Goal: Transaction & Acquisition: Download file/media

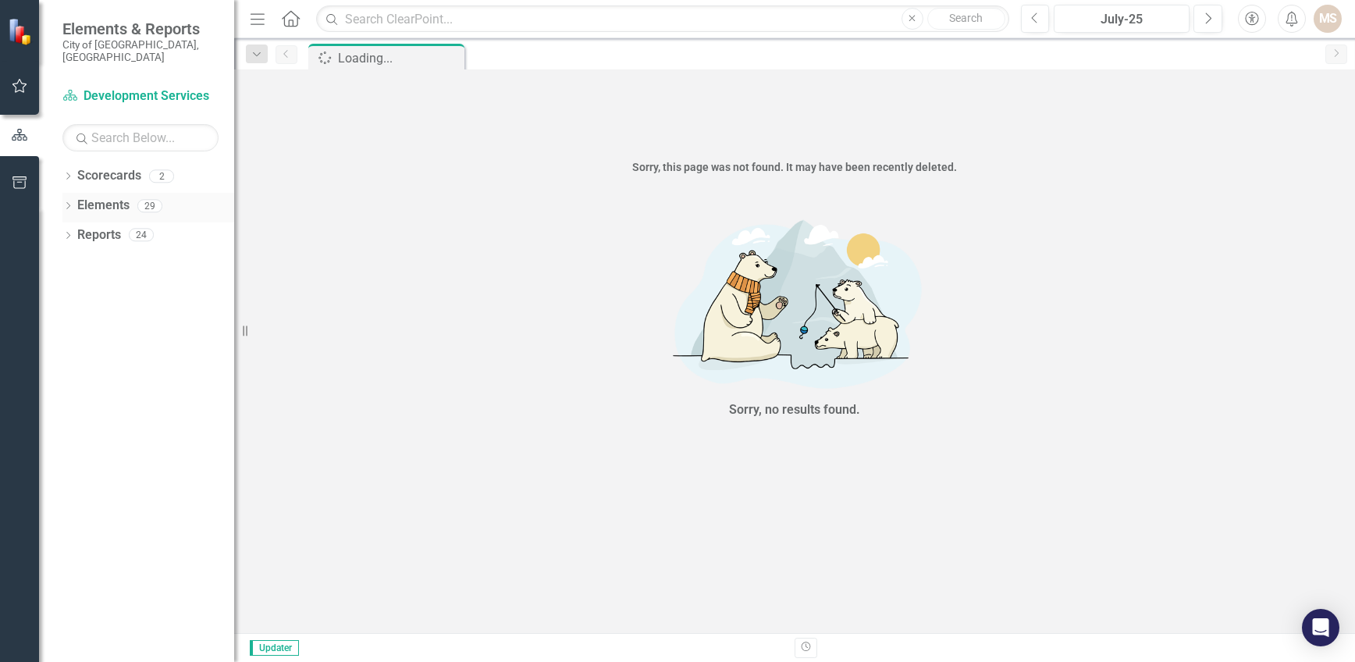
click at [69, 201] on div "Dropdown" at bounding box center [67, 207] width 11 height 13
click at [117, 257] on link "KPI KPIs" at bounding box center [108, 265] width 47 height 18
click at [74, 262] on icon "Dropdown" at bounding box center [75, 266] width 11 height 9
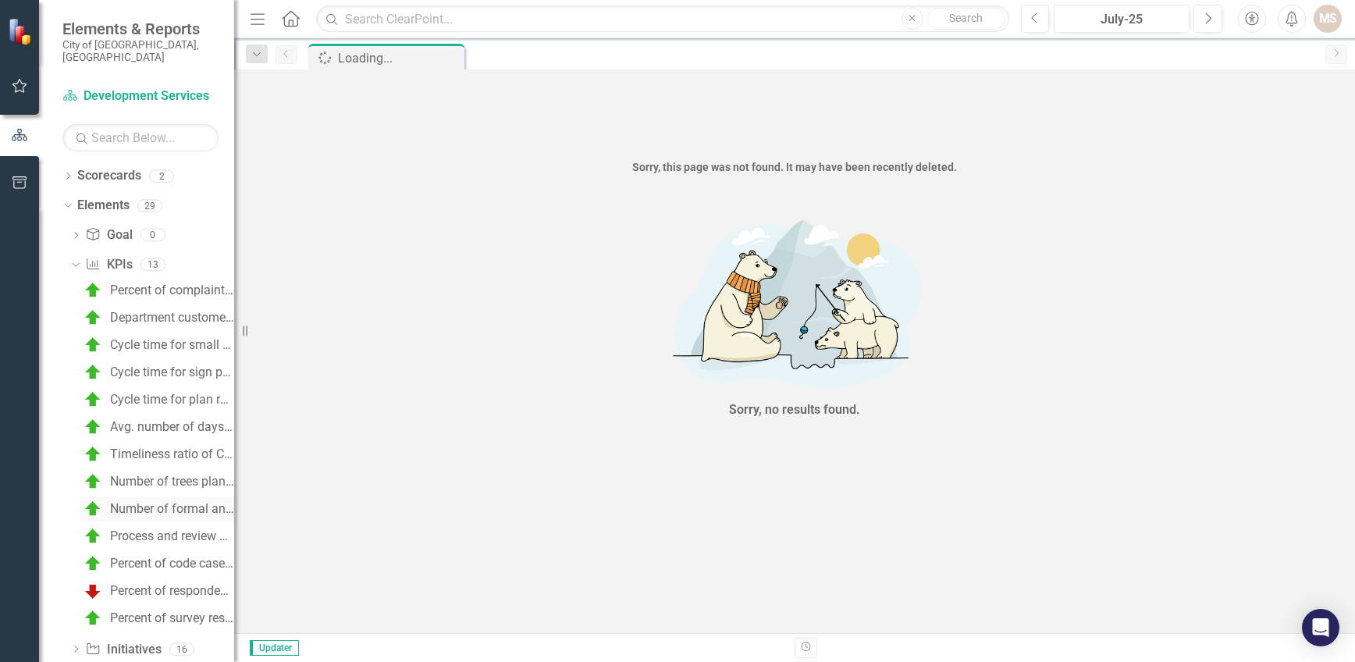
click at [137, 502] on div "Number of formal and informal neighborhood partnerships & NWI events each year" at bounding box center [172, 509] width 124 height 14
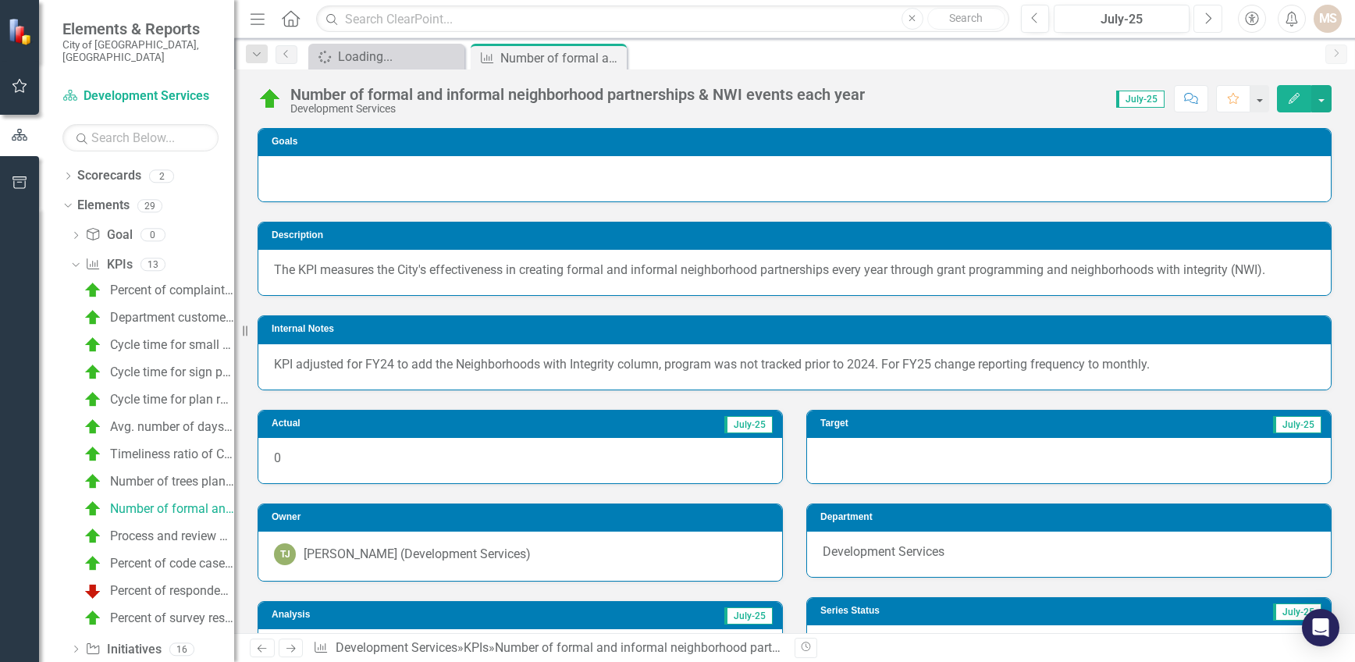
click at [1208, 15] on icon "button" at bounding box center [1209, 17] width 6 height 11
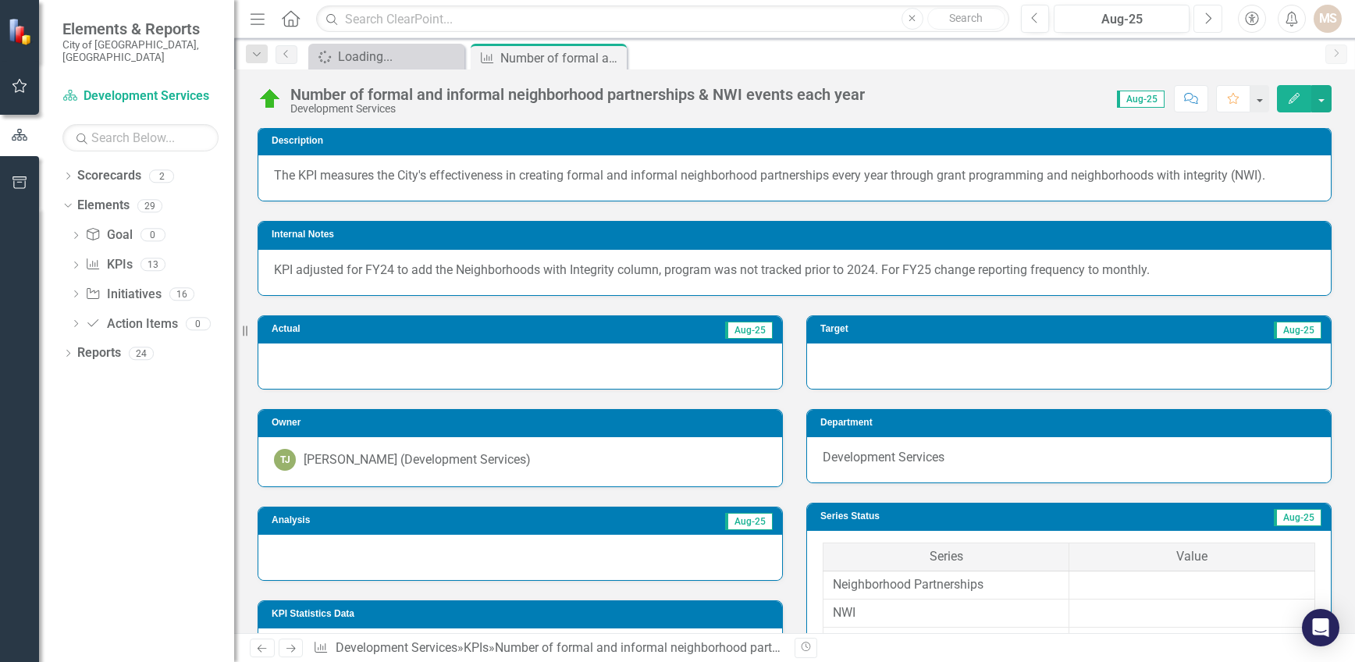
scroll to position [98, 0]
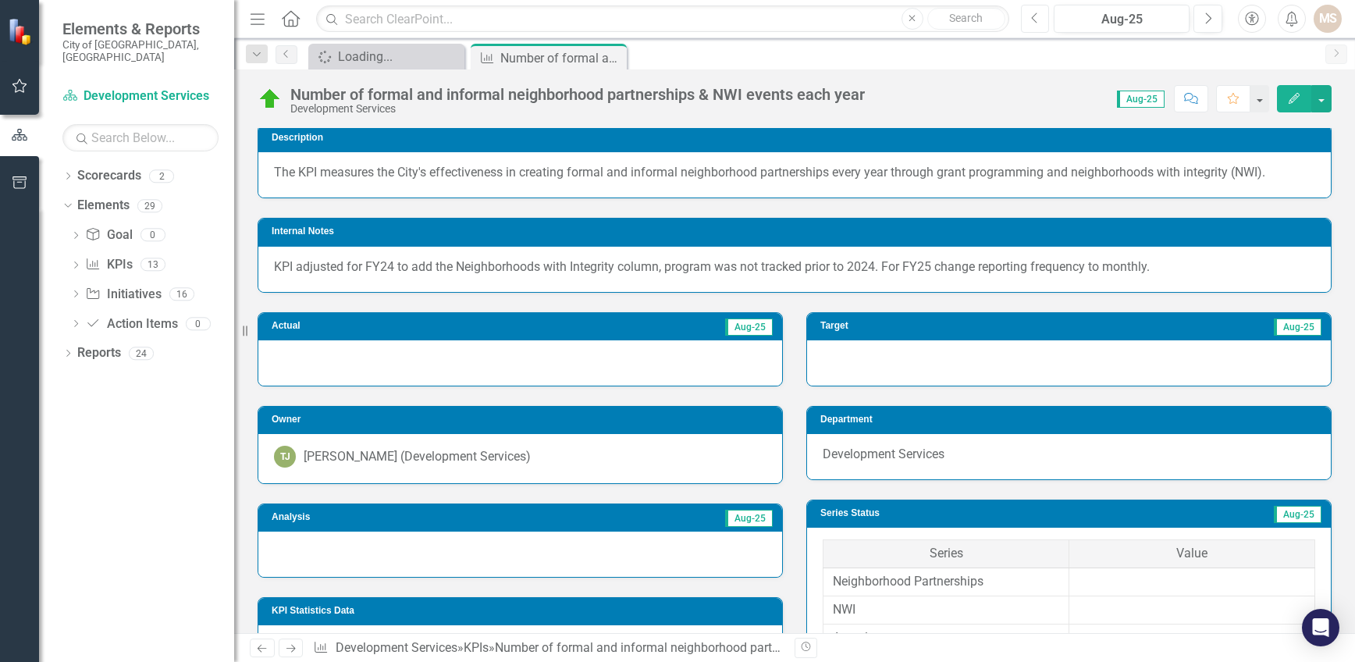
click at [1028, 17] on button "Previous" at bounding box center [1035, 19] width 29 height 28
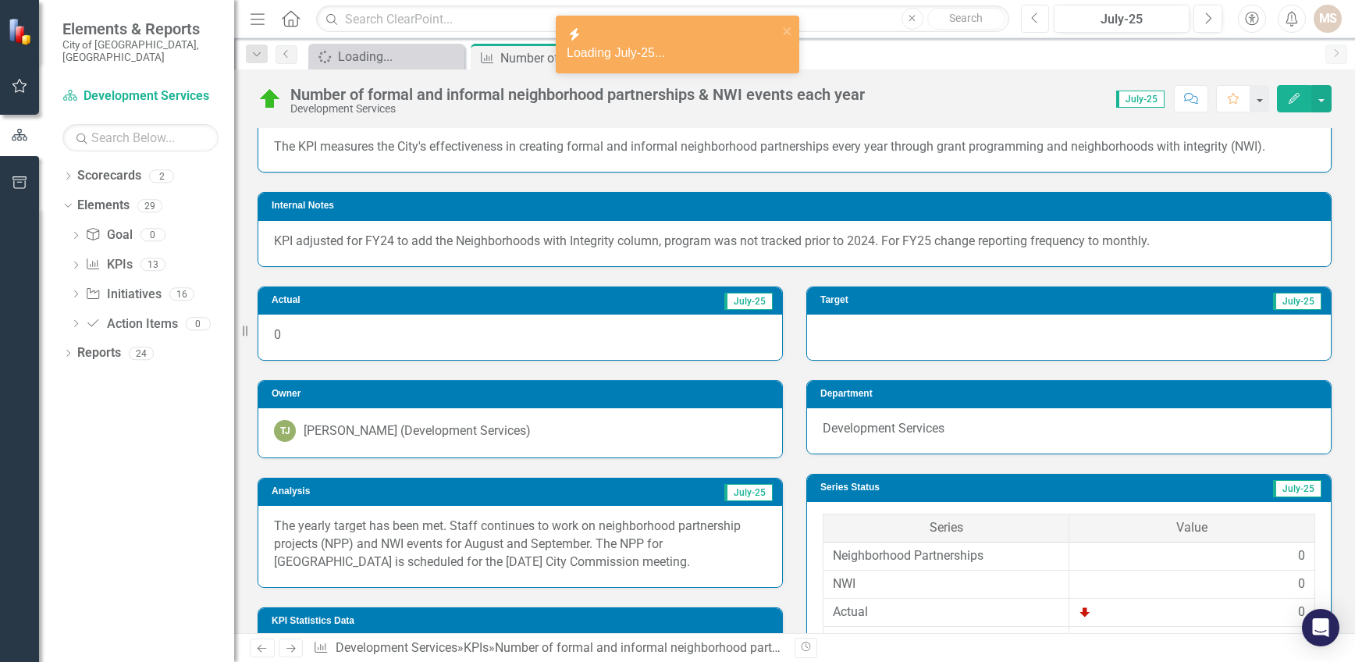
scroll to position [156, 0]
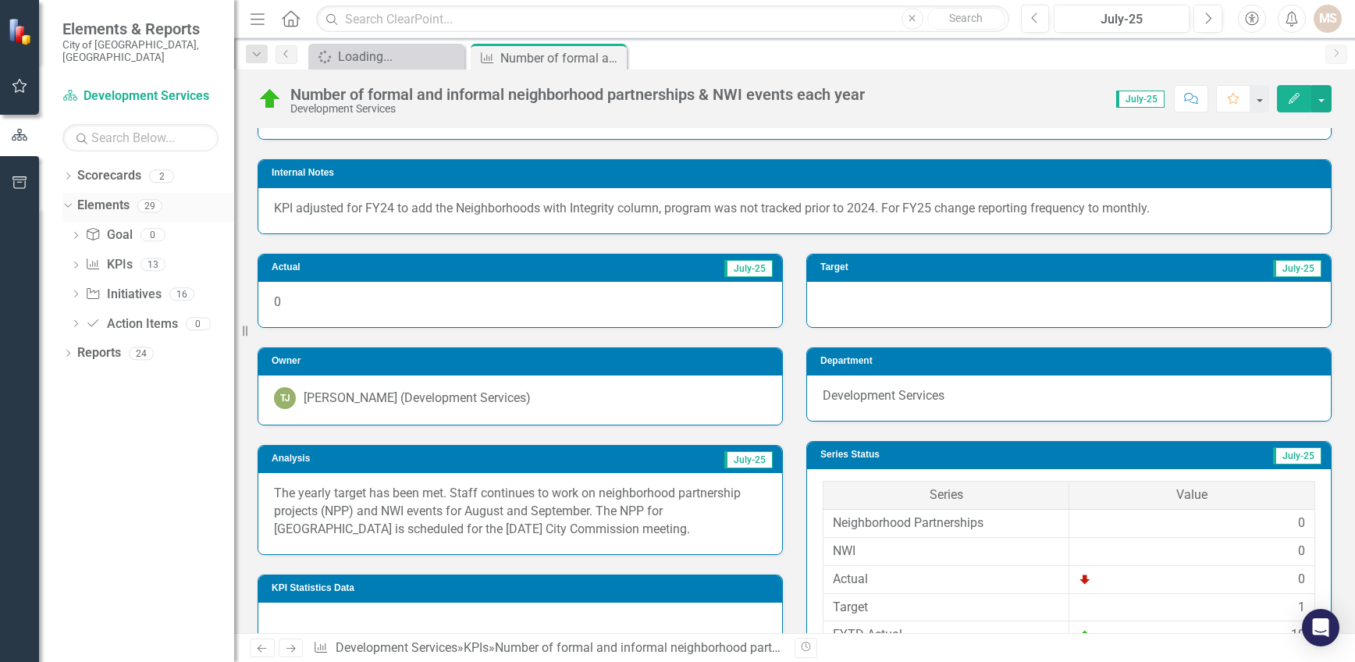
click at [67, 200] on icon "Dropdown" at bounding box center [66, 205] width 9 height 11
click at [68, 203] on icon "Dropdown" at bounding box center [67, 207] width 11 height 9
click at [75, 290] on icon at bounding box center [76, 293] width 4 height 7
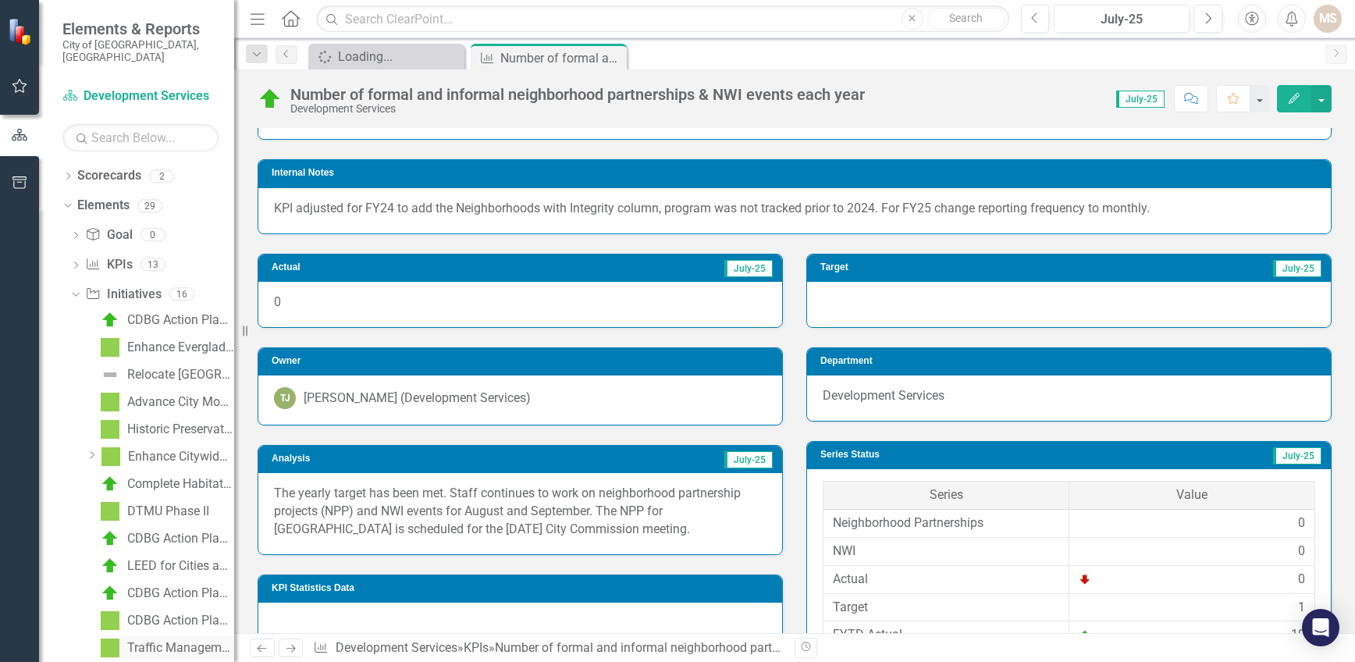
click at [162, 641] on div "Traffic Management FY25" at bounding box center [180, 648] width 107 height 14
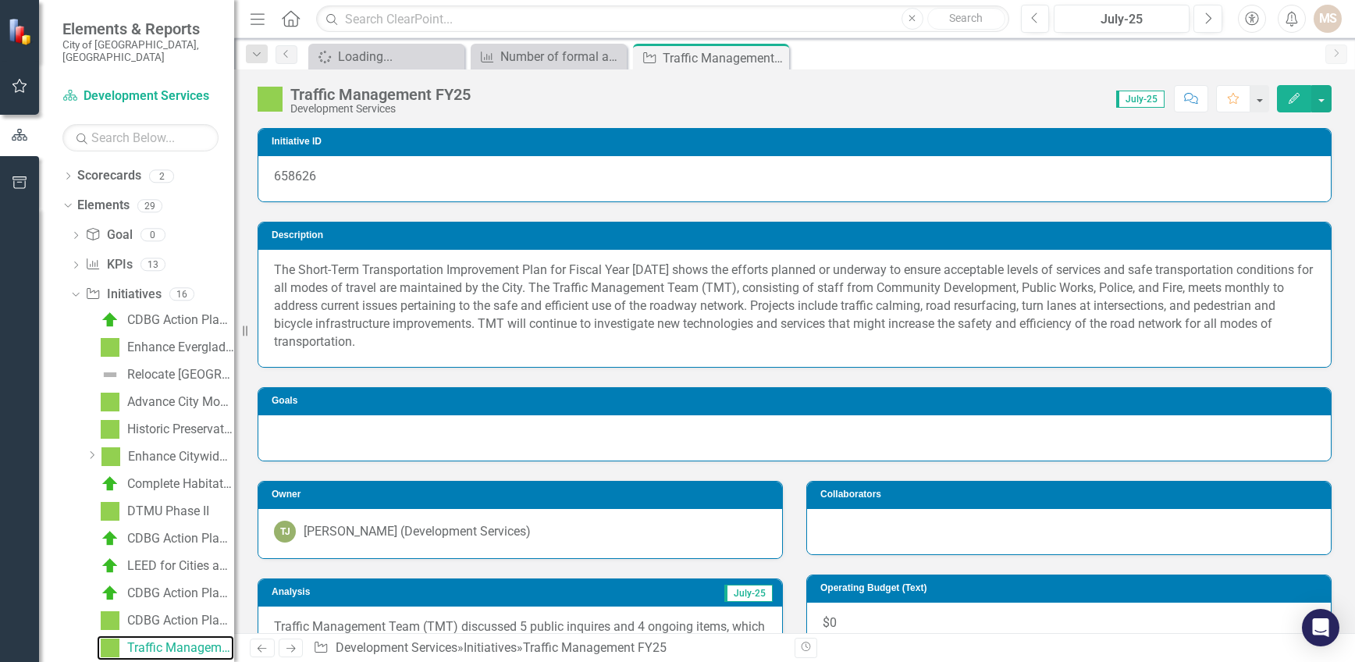
scroll to position [156, 0]
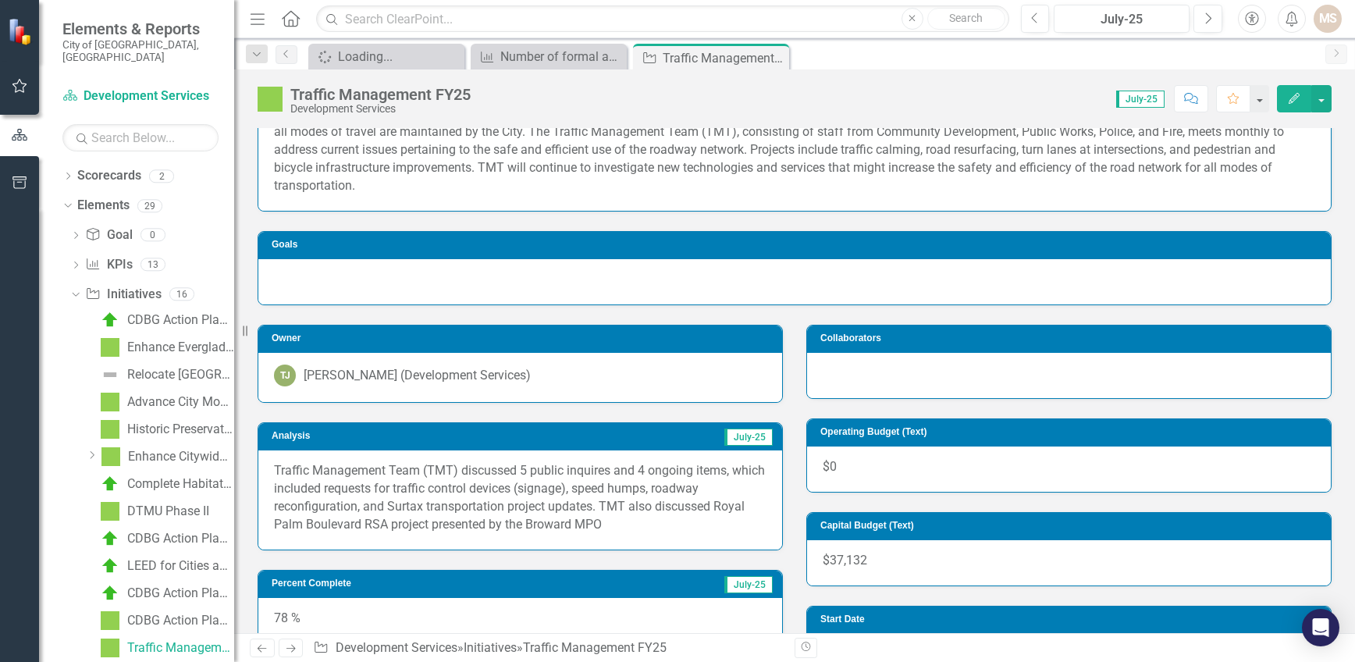
click at [624, 528] on p "Traffic Management Team (TMT) discussed 5 public inquires and 4 ongoing items, …" at bounding box center [520, 497] width 492 height 71
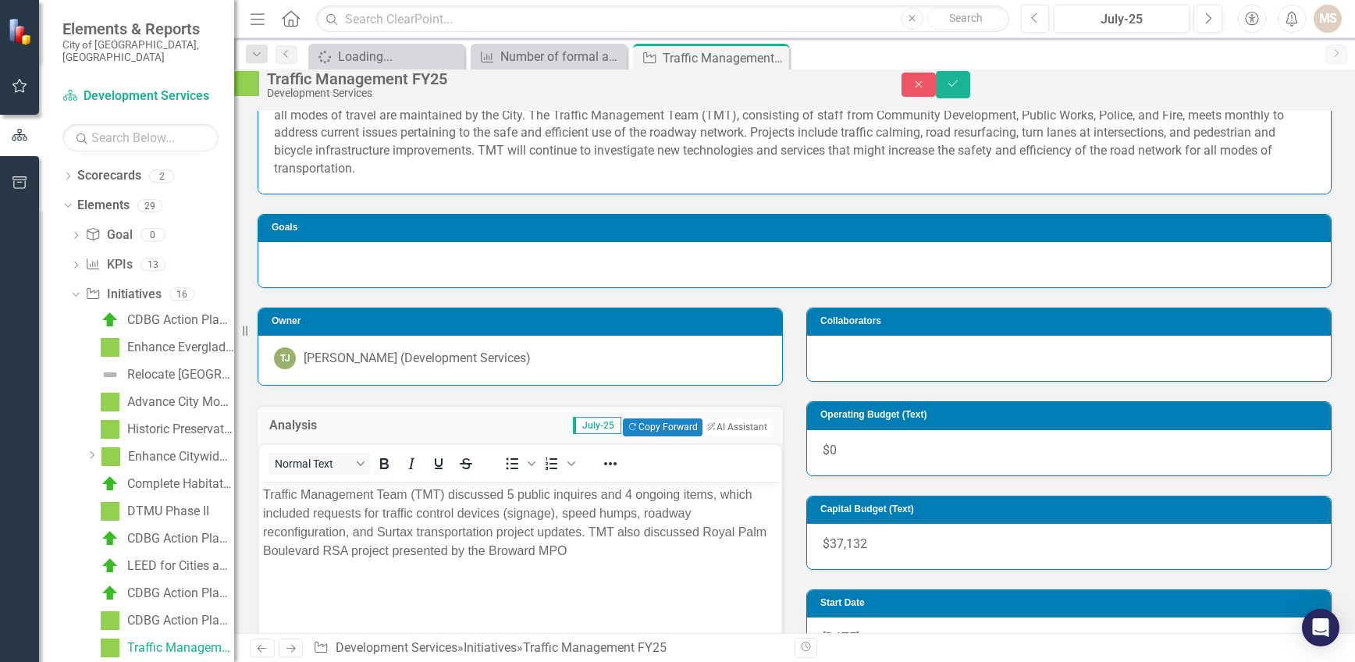
scroll to position [0, 0]
click at [619, 552] on p "Traffic Management Team (TMT) discussed 5 public inquires and 4 ongoing items, …" at bounding box center [520, 522] width 514 height 75
click at [960, 86] on icon "Save" at bounding box center [953, 83] width 14 height 11
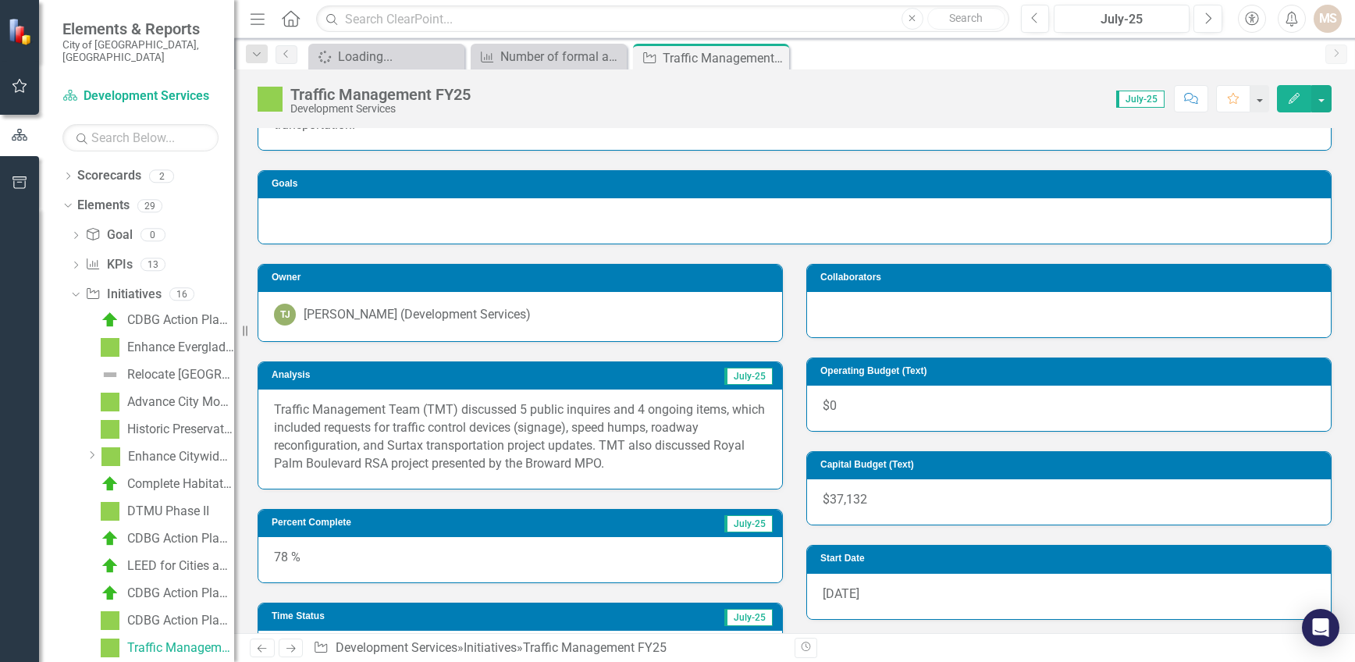
scroll to position [234, 0]
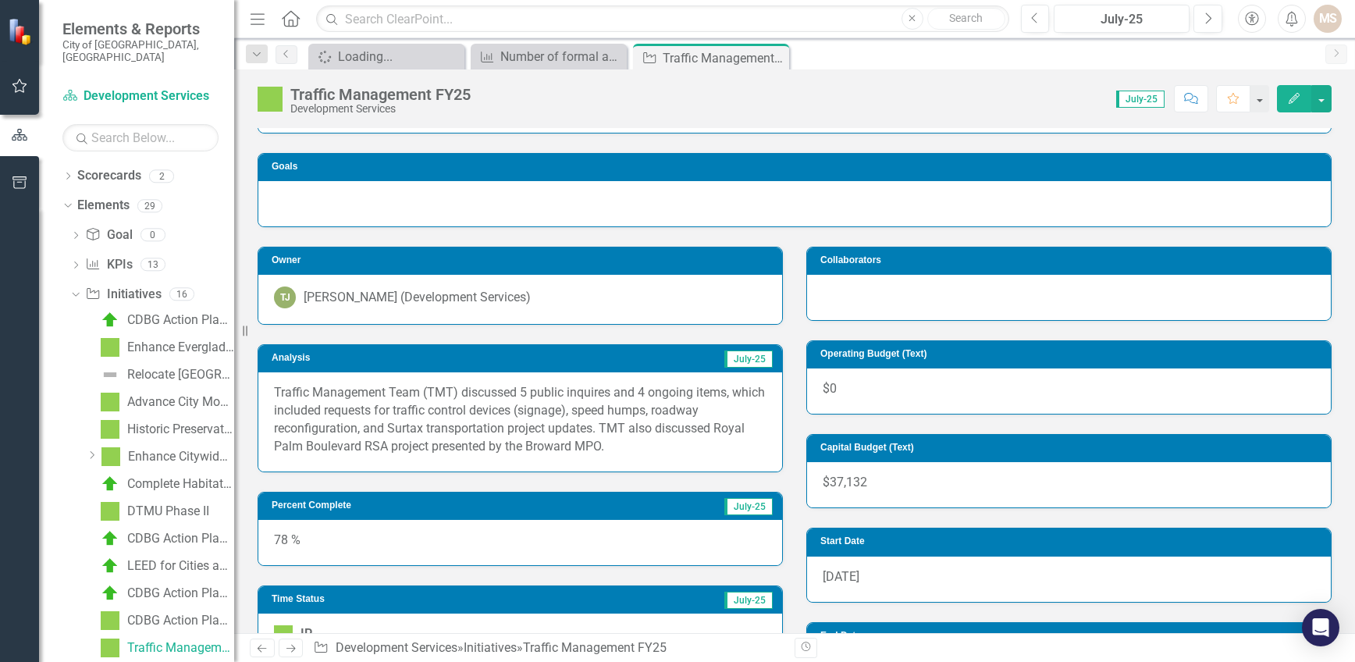
drag, startPoint x: 624, startPoint y: 446, endPoint x: 479, endPoint y: 437, distance: 144.6
click at [479, 437] on p "Traffic Management Team (TMT) discussed 5 public inquires and 4 ongoing items, …" at bounding box center [520, 419] width 492 height 71
click at [656, 453] on p "Traffic Management Team (TMT) discussed 5 public inquires and 4 ongoing items, …" at bounding box center [520, 419] width 492 height 71
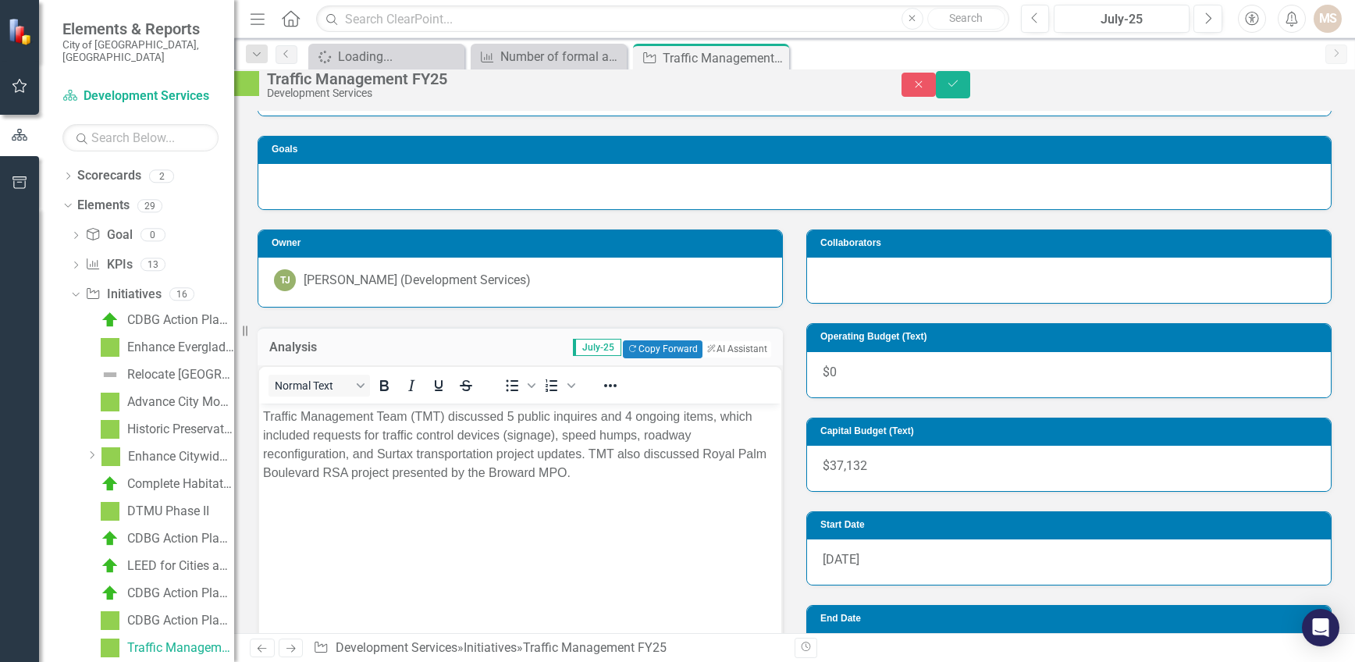
scroll to position [0, 0]
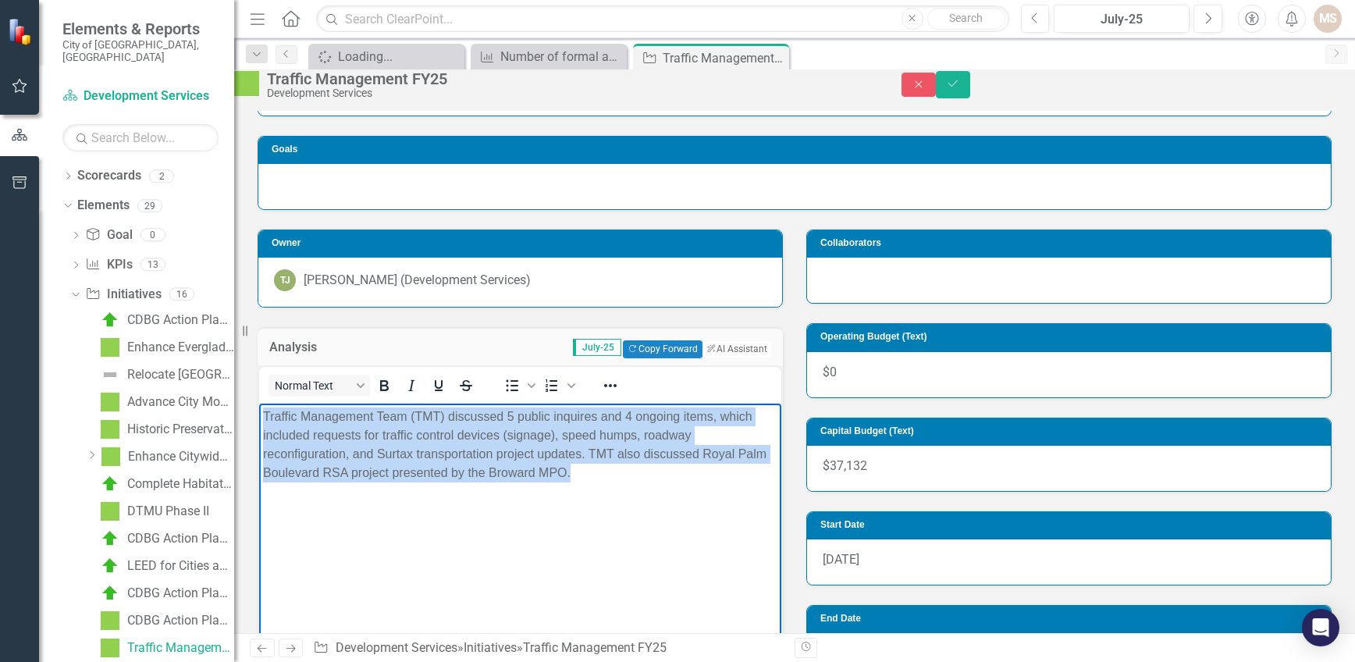
drag, startPoint x: 628, startPoint y: 478, endPoint x: 516, endPoint y: 844, distance: 382.9
click at [259, 407] on html "Traffic Management Team (TMT) discussed 5 public inquires and 4 ongoing items, …" at bounding box center [520, 520] width 522 height 234
copy p "Traffic Management Team (TMT) discussed 5 public inquires and 4 ongoing items, …"
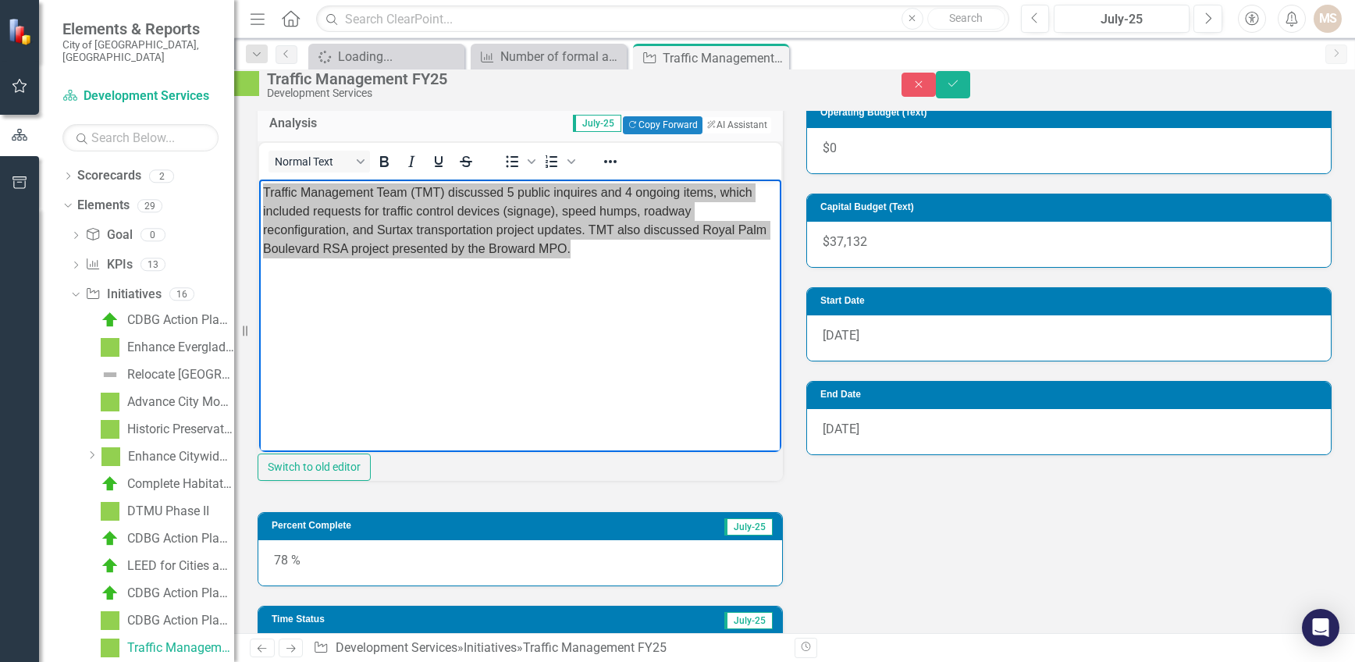
scroll to position [624, 0]
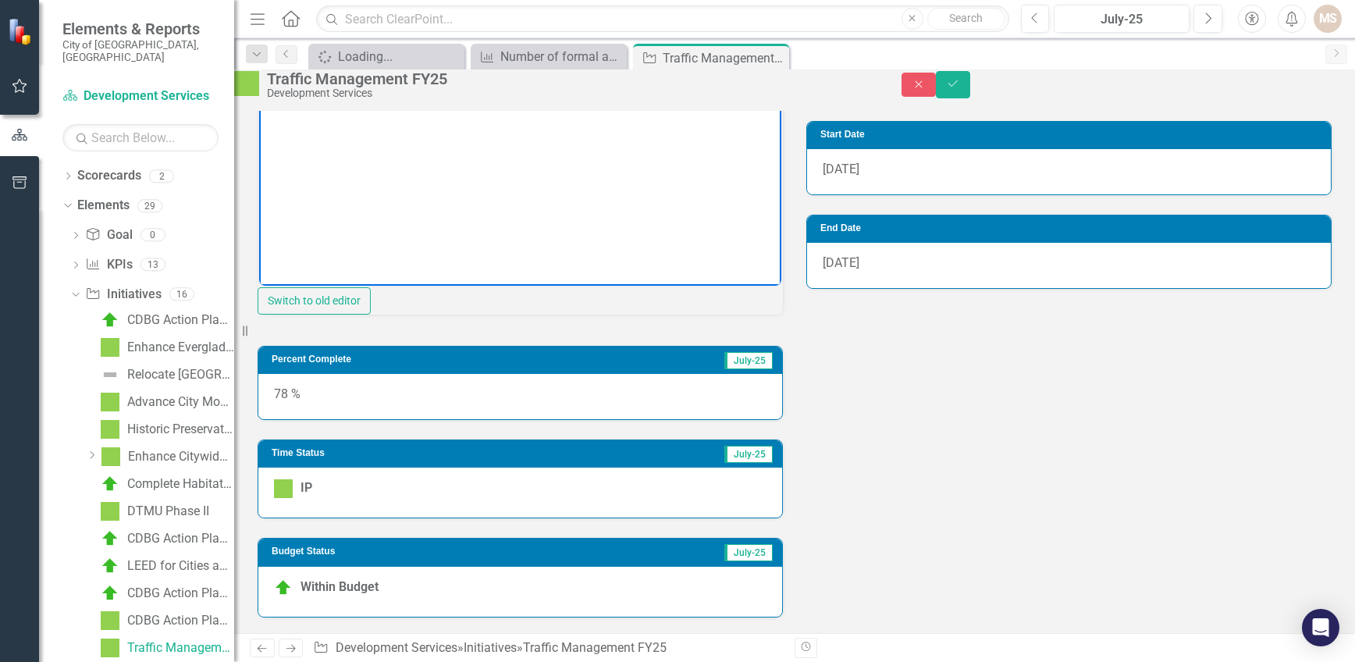
drag, startPoint x: 1315, startPoint y: 91, endPoint x: 1354, endPoint y: 97, distance: 39.5
click at [960, 89] on icon "Save" at bounding box center [953, 83] width 14 height 11
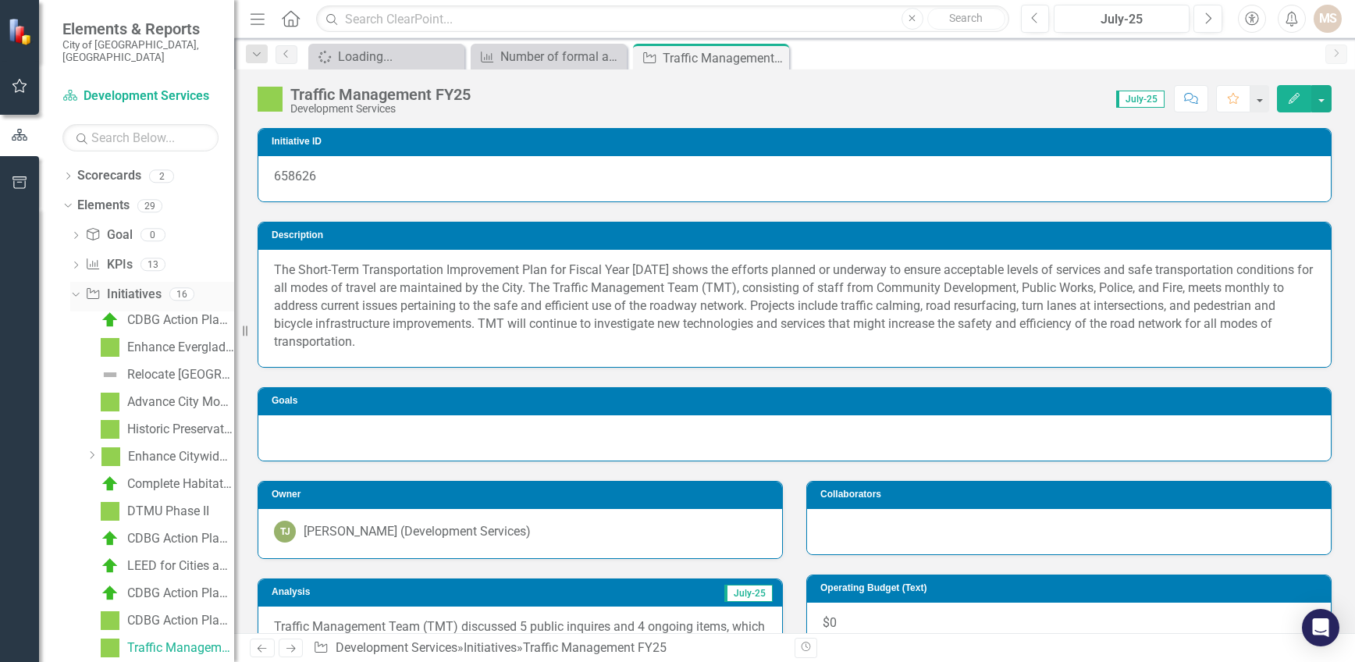
click at [74, 292] on icon at bounding box center [75, 294] width 7 height 4
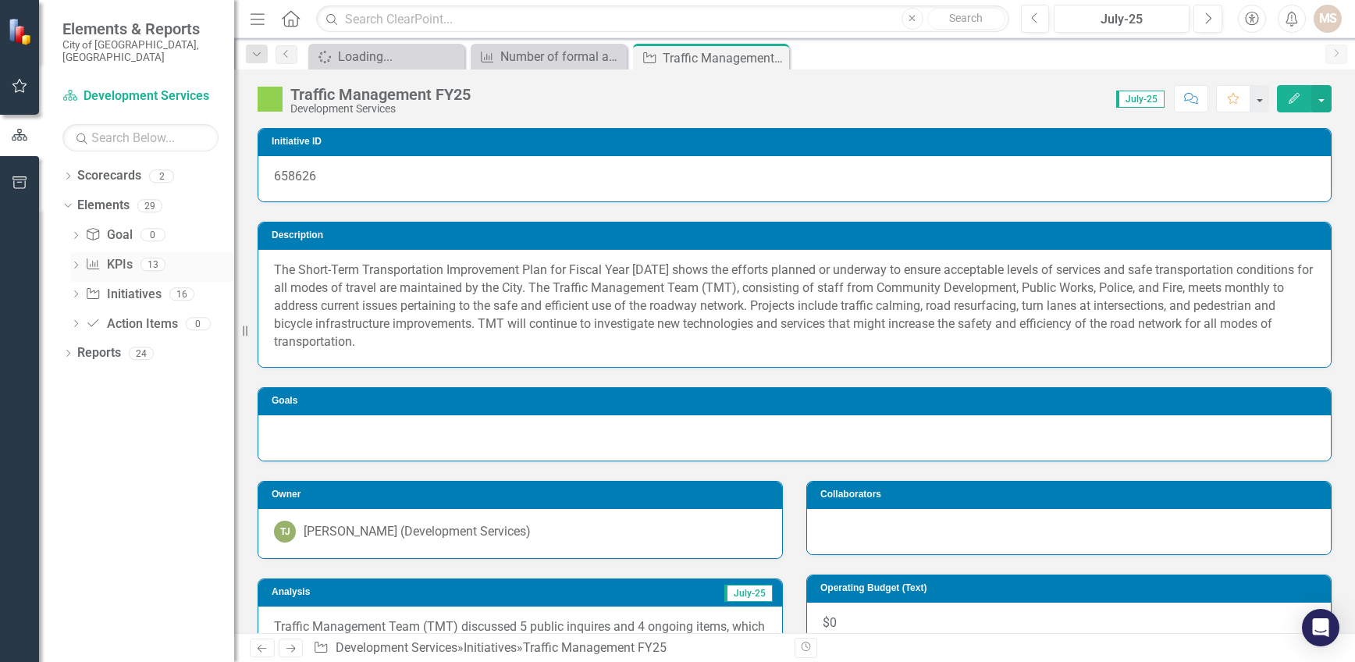
click at [76, 260] on div "Dropdown" at bounding box center [75, 266] width 11 height 13
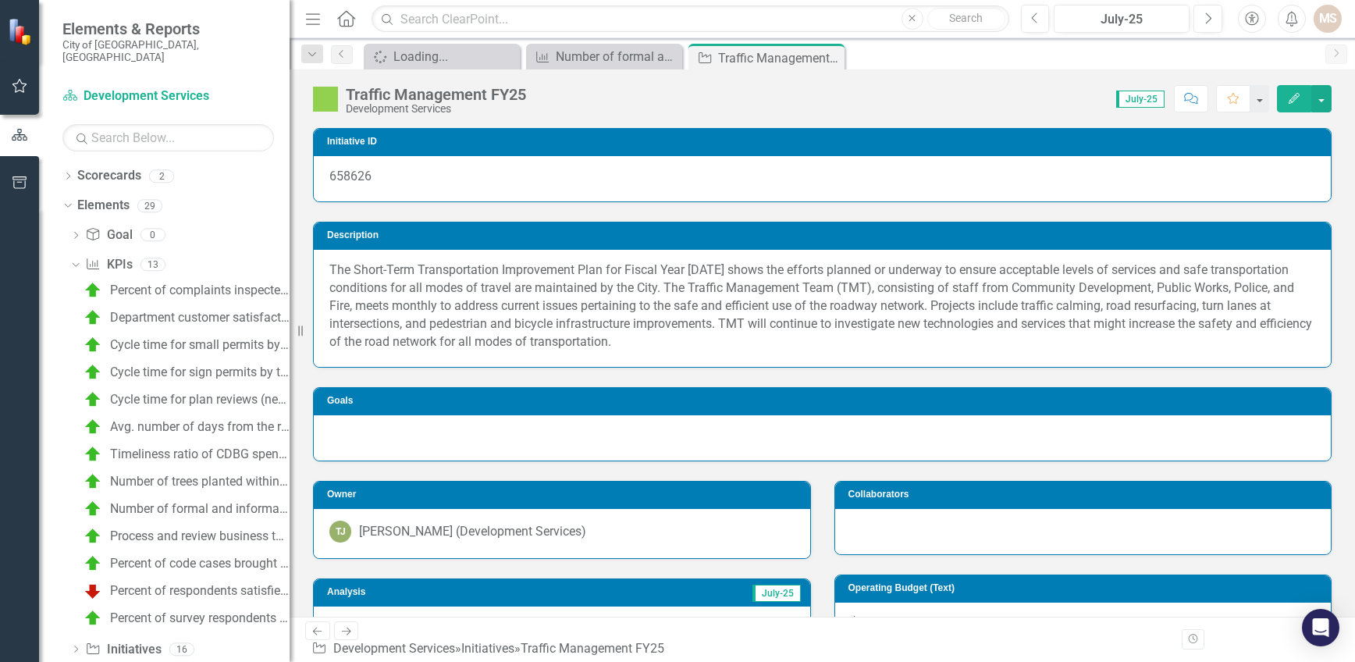
drag, startPoint x: 244, startPoint y: 336, endPoint x: 290, endPoint y: 334, distance: 45.3
click at [290, 334] on div "Resize" at bounding box center [296, 331] width 12 height 662
click at [204, 338] on div "Cycle time for small permits by the Zoning Division (Building Plan Review) (Day…" at bounding box center [199, 345] width 179 height 14
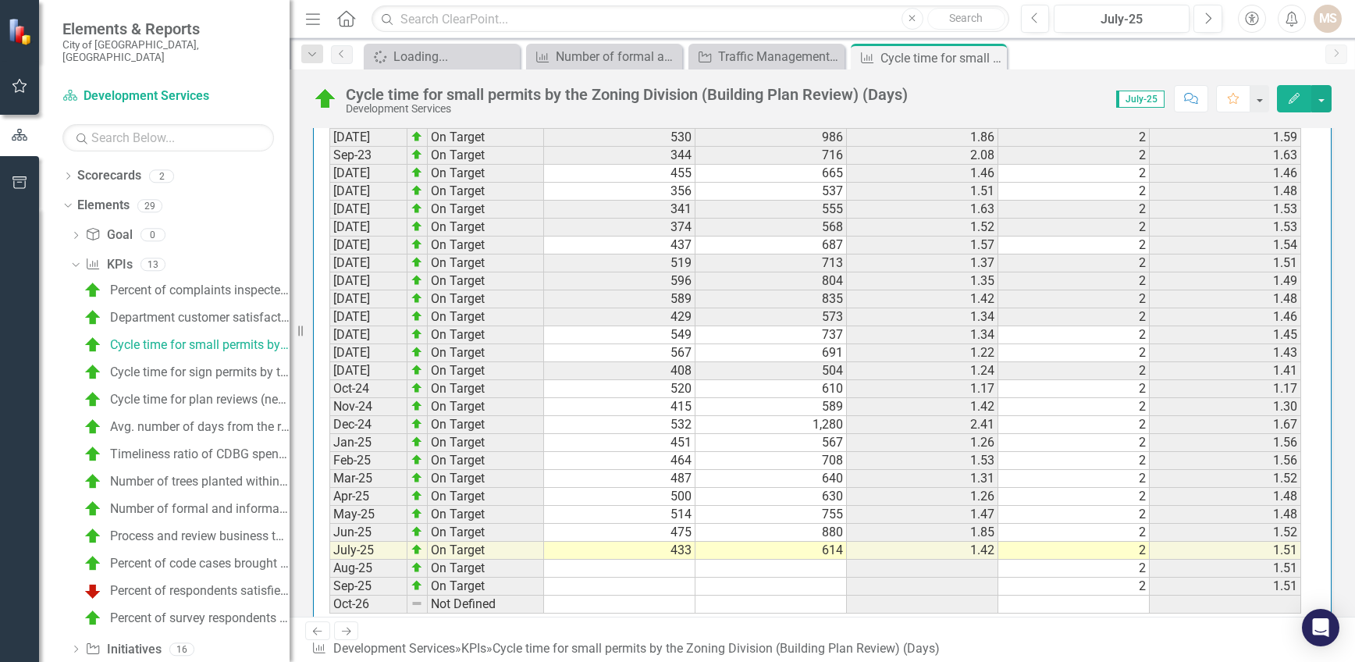
scroll to position [1554, 0]
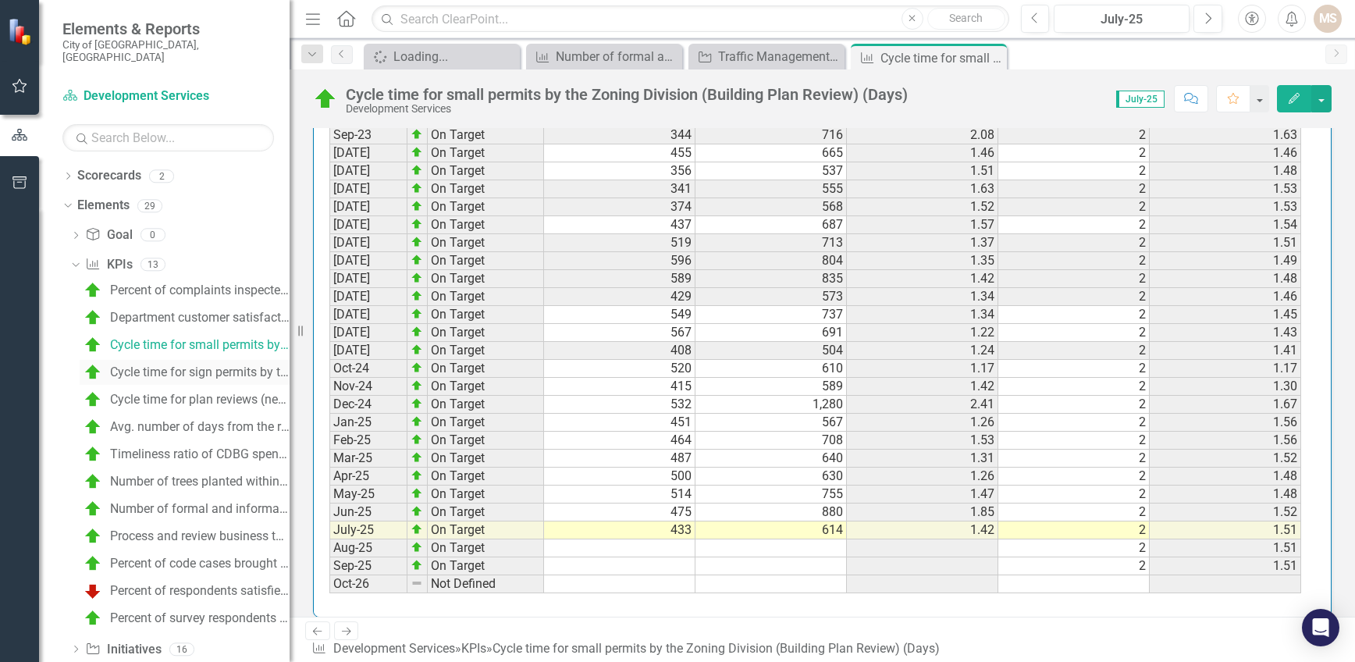
click at [201, 365] on div "Cycle time for sign permits by the Zoning Division (Building Plan Review) (Days)" at bounding box center [199, 372] width 179 height 14
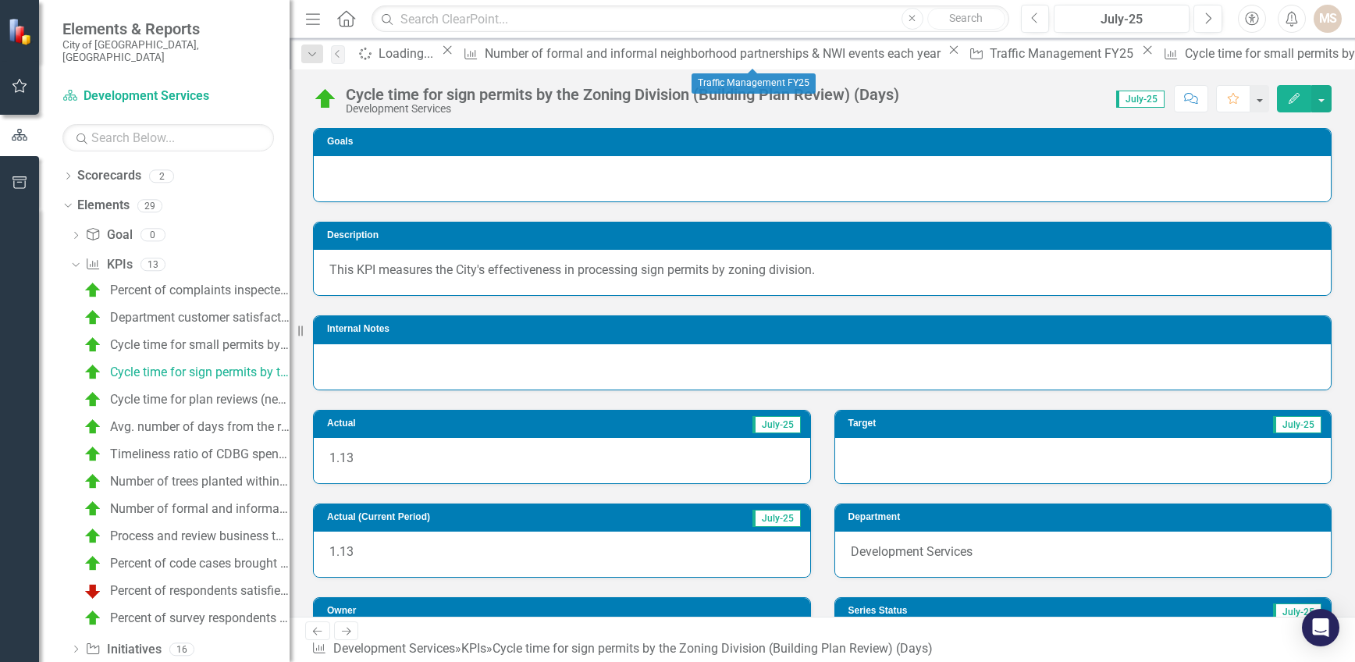
click at [1139, 54] on icon "Close" at bounding box center [1147, 50] width 16 height 12
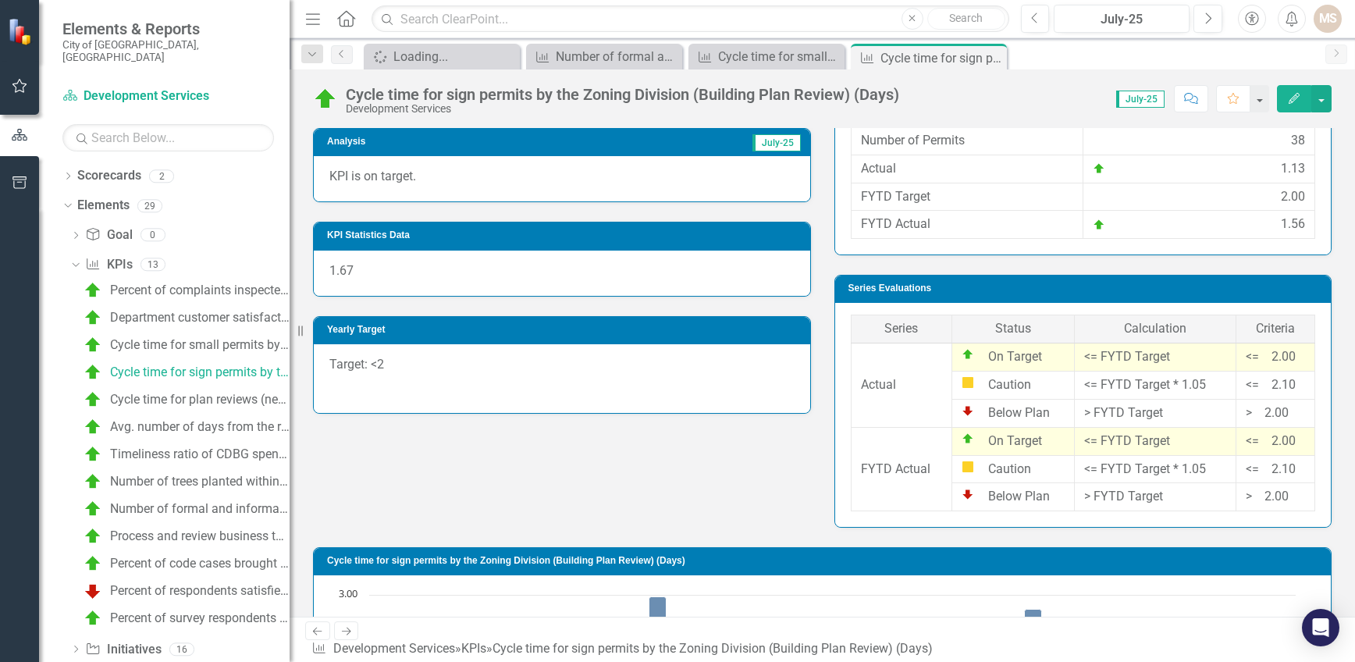
scroll to position [539, 0]
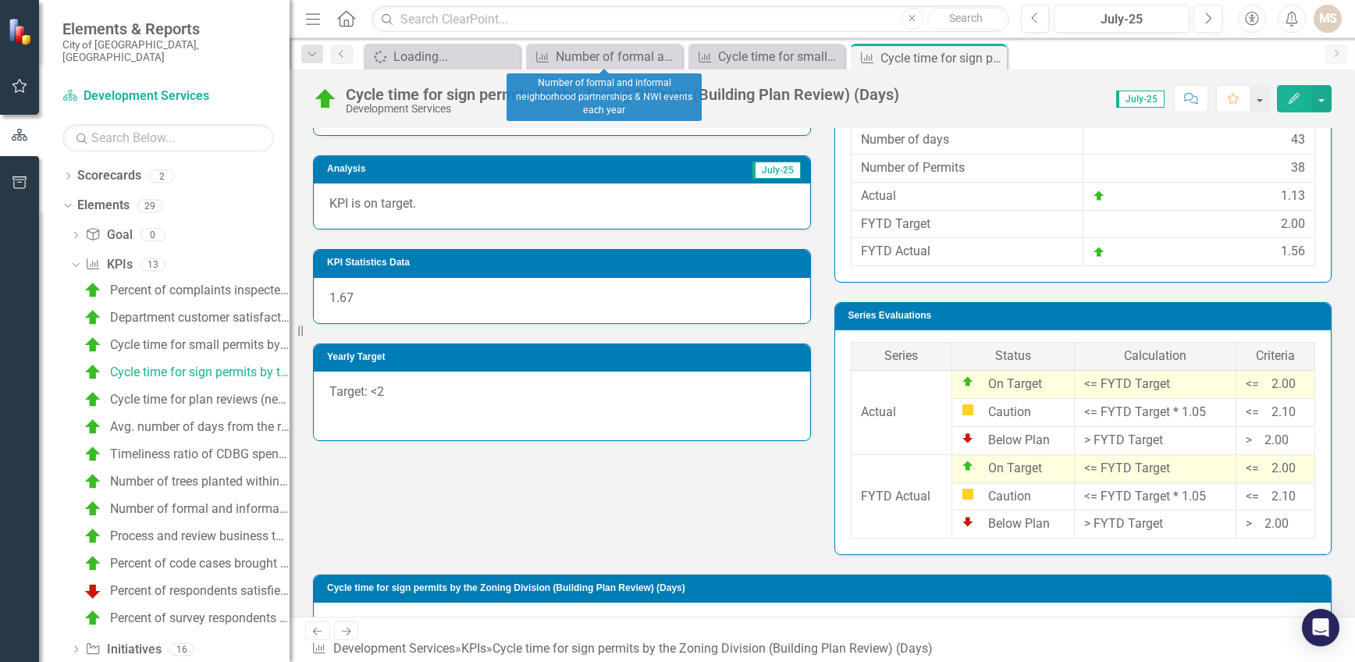
drag, startPoint x: 667, startPoint y: 52, endPoint x: 11, endPoint y: 266, distance: 690.3
click at [0, 0] on icon "Close" at bounding box center [0, 0] width 0 height 0
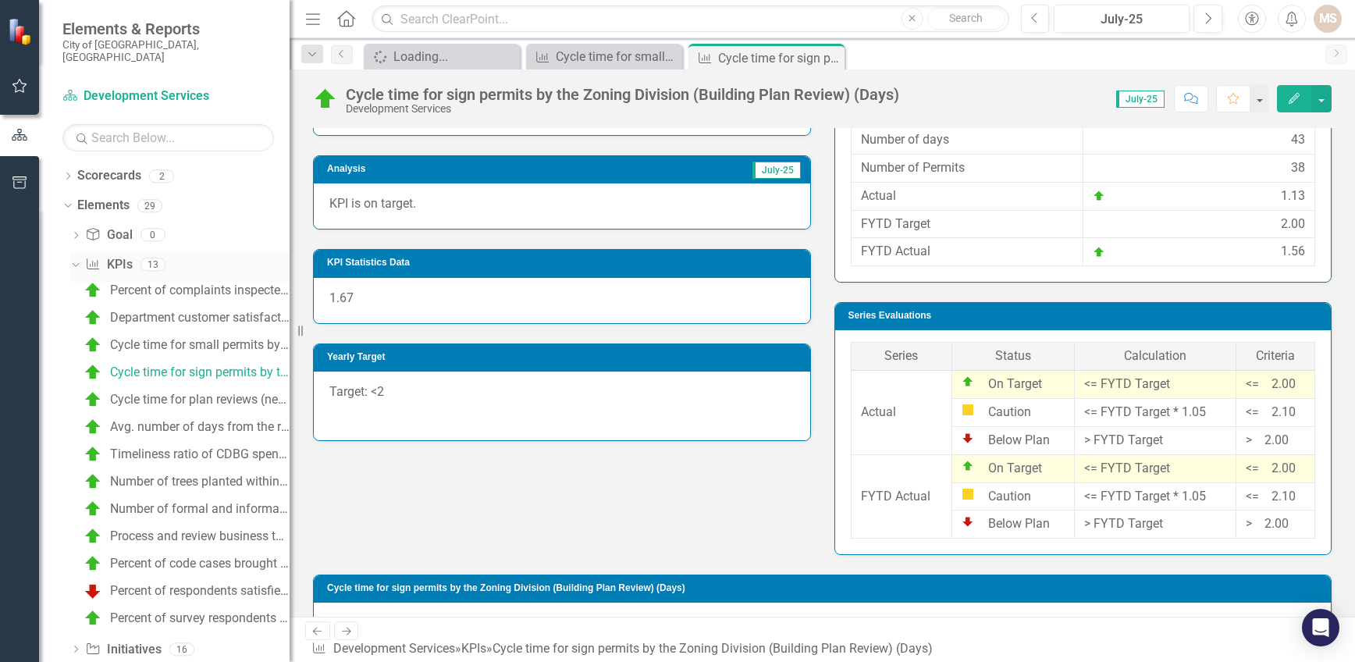
click at [72, 258] on icon "Dropdown" at bounding box center [73, 263] width 9 height 11
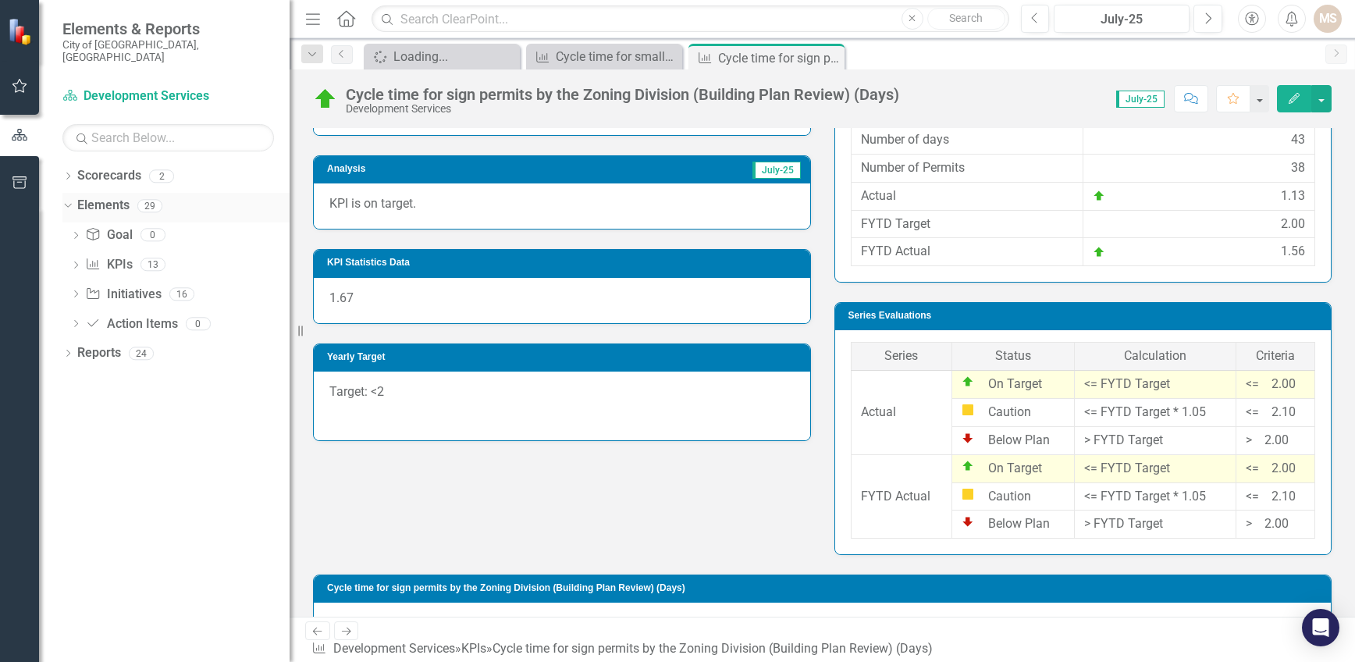
click at [66, 200] on icon "Dropdown" at bounding box center [66, 205] width 9 height 11
click at [70, 233] on icon "Dropdown" at bounding box center [67, 237] width 11 height 9
click at [73, 348] on icon "Dropdown" at bounding box center [74, 352] width 11 height 9
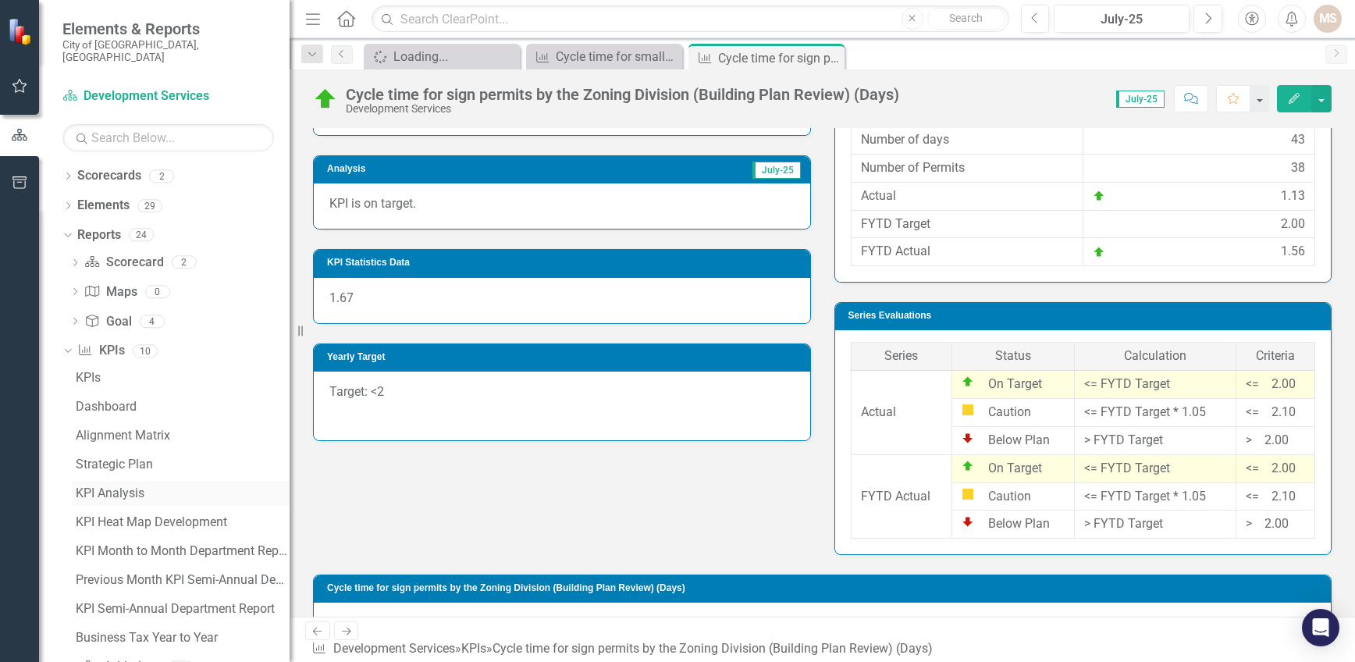
click at [94, 486] on div "KPI Analysis" at bounding box center [183, 493] width 214 height 14
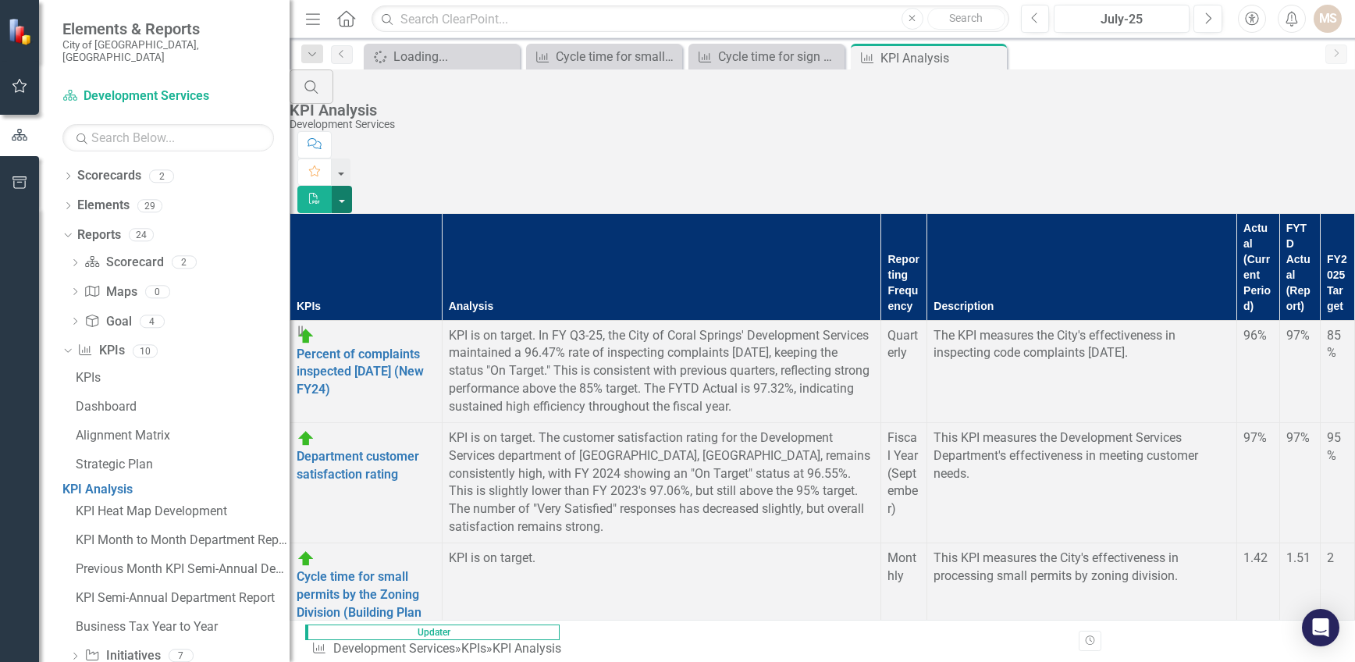
click at [352, 186] on button "button" at bounding box center [342, 199] width 20 height 27
click at [1266, 122] on link "PDF Export to PDF" at bounding box center [1268, 127] width 123 height 29
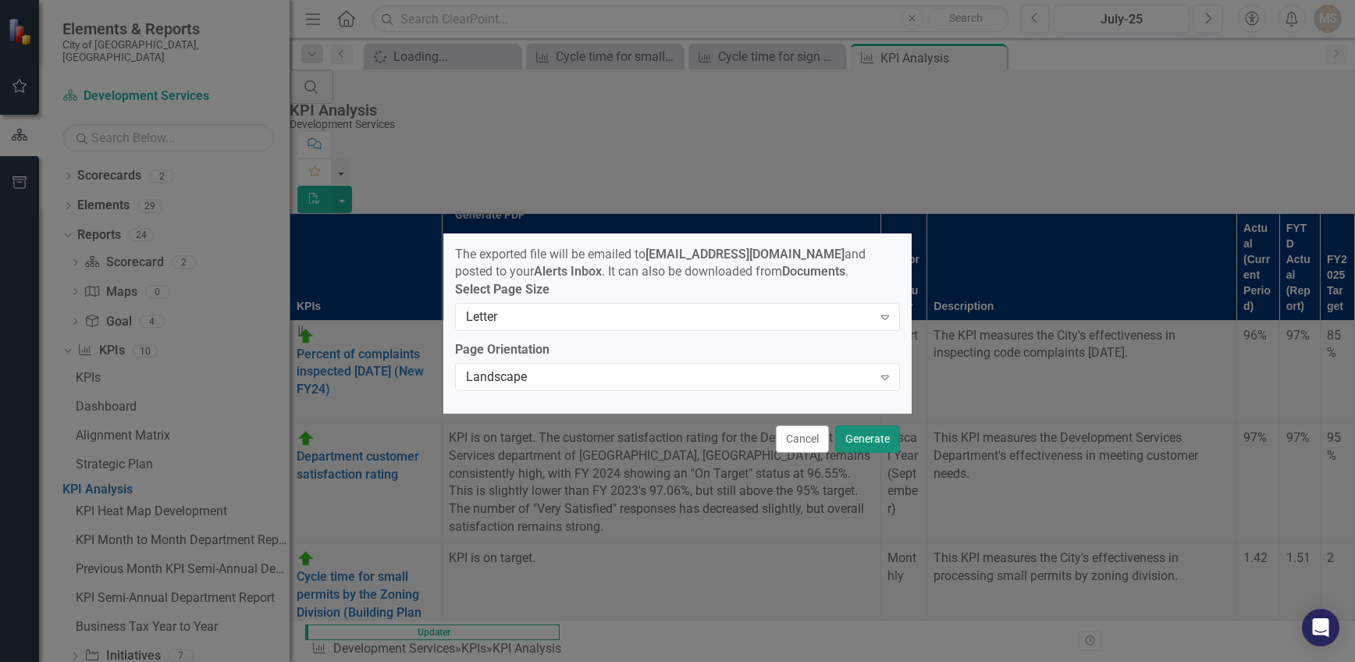
click at [869, 433] on button "Generate" at bounding box center [867, 438] width 65 height 27
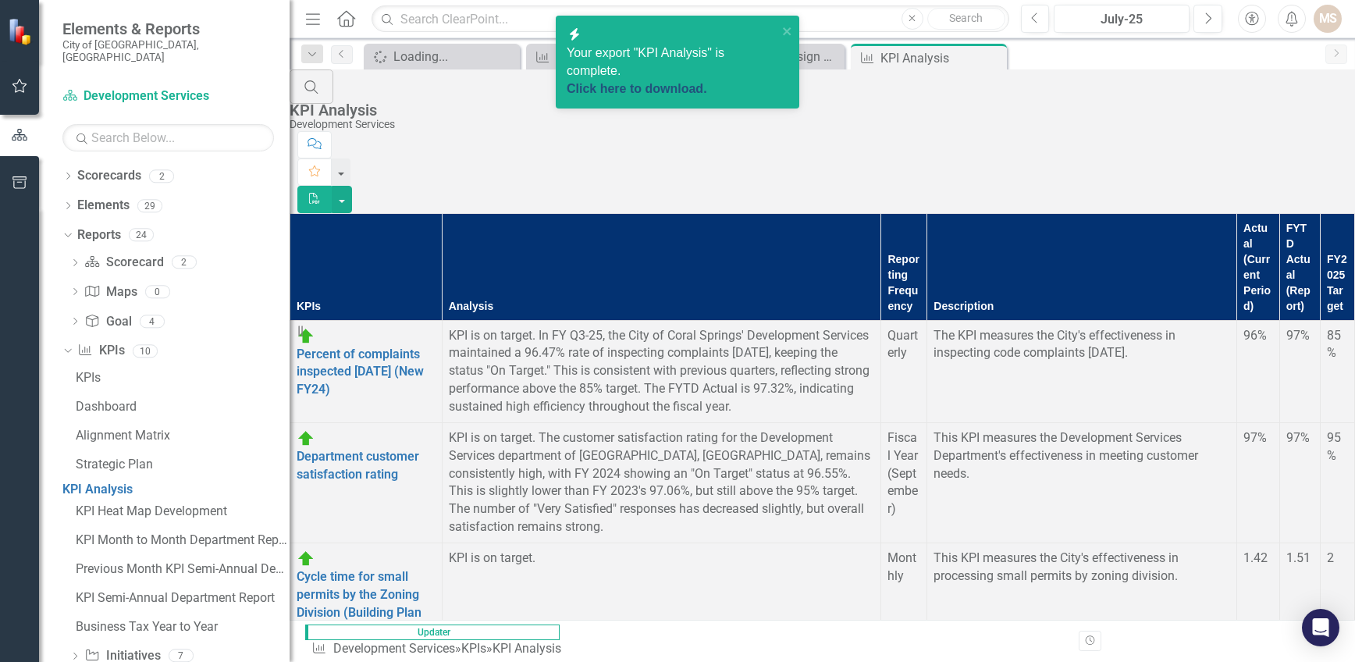
click at [668, 82] on link "Click here to download." at bounding box center [637, 88] width 140 height 13
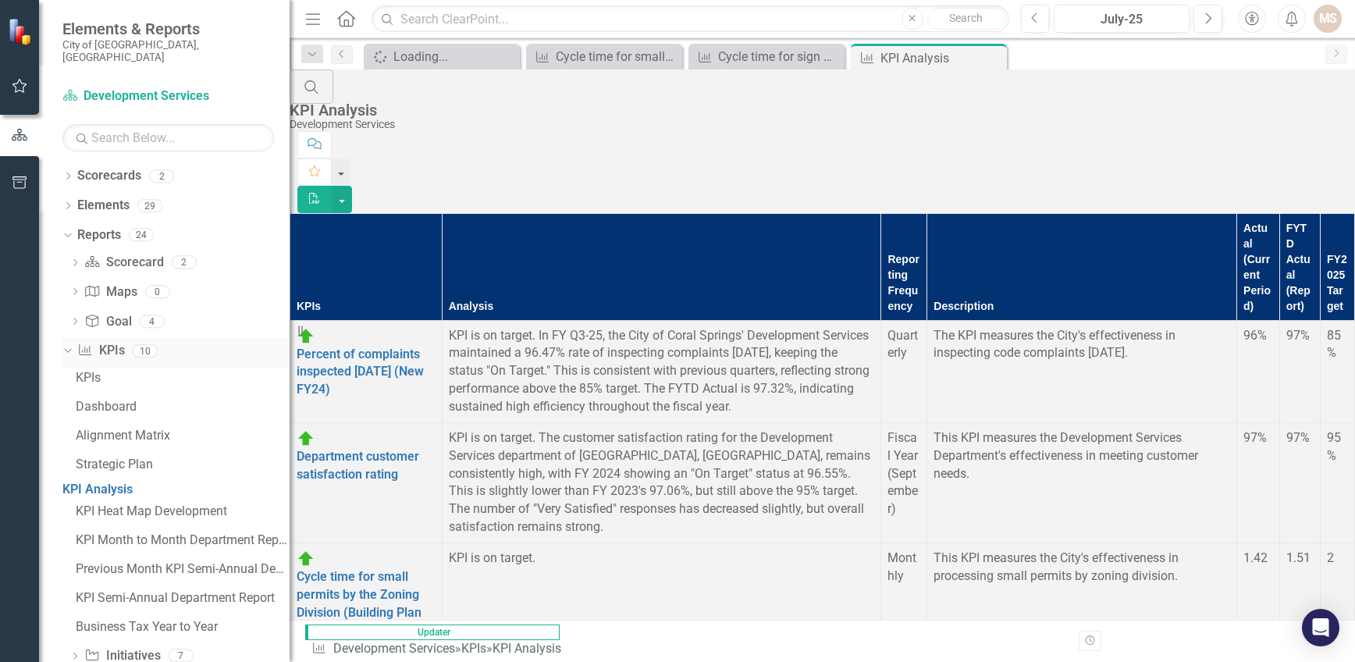
click at [70, 345] on icon "Dropdown" at bounding box center [66, 350] width 9 height 11
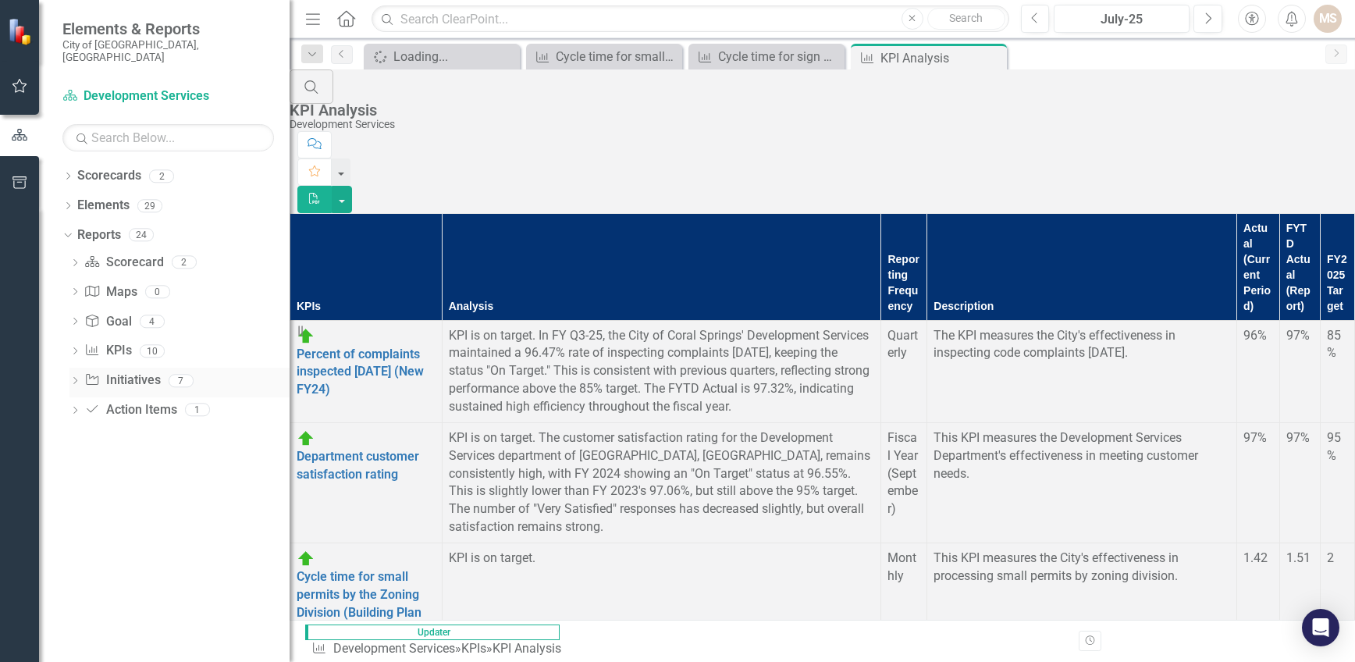
click at [74, 376] on div "Dropdown" at bounding box center [74, 382] width 11 height 13
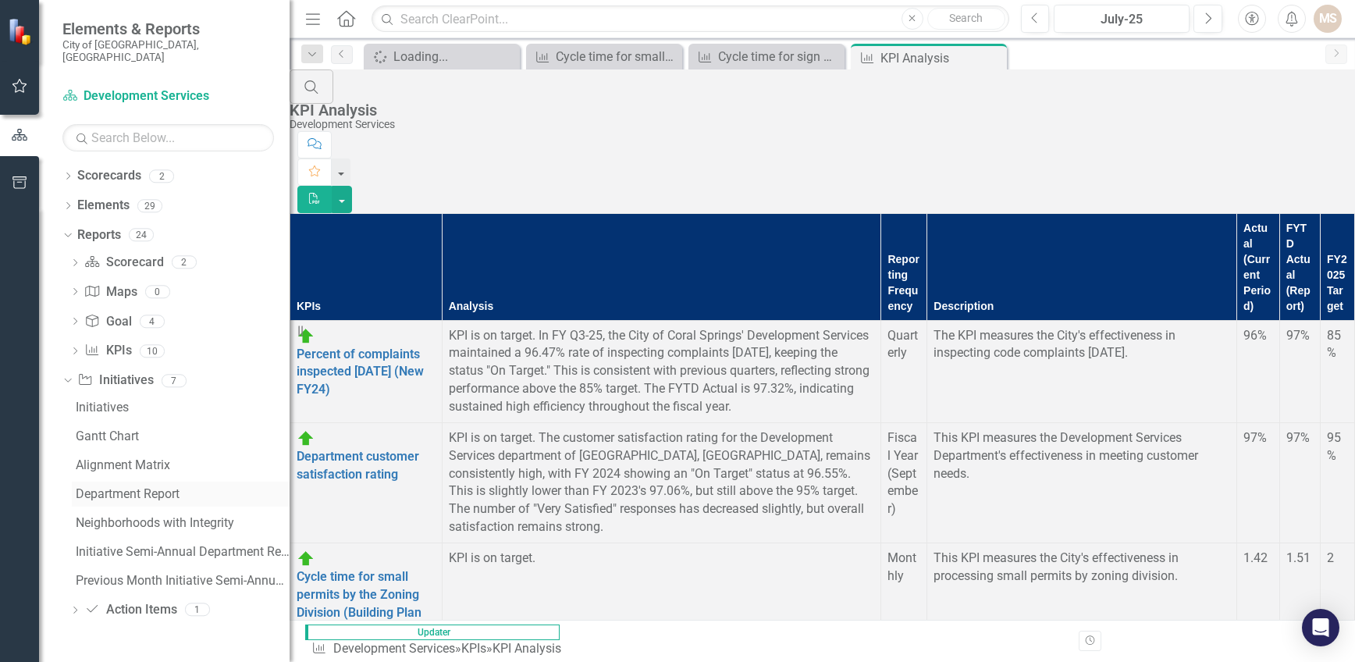
click at [122, 487] on div "Department Report" at bounding box center [183, 494] width 214 height 14
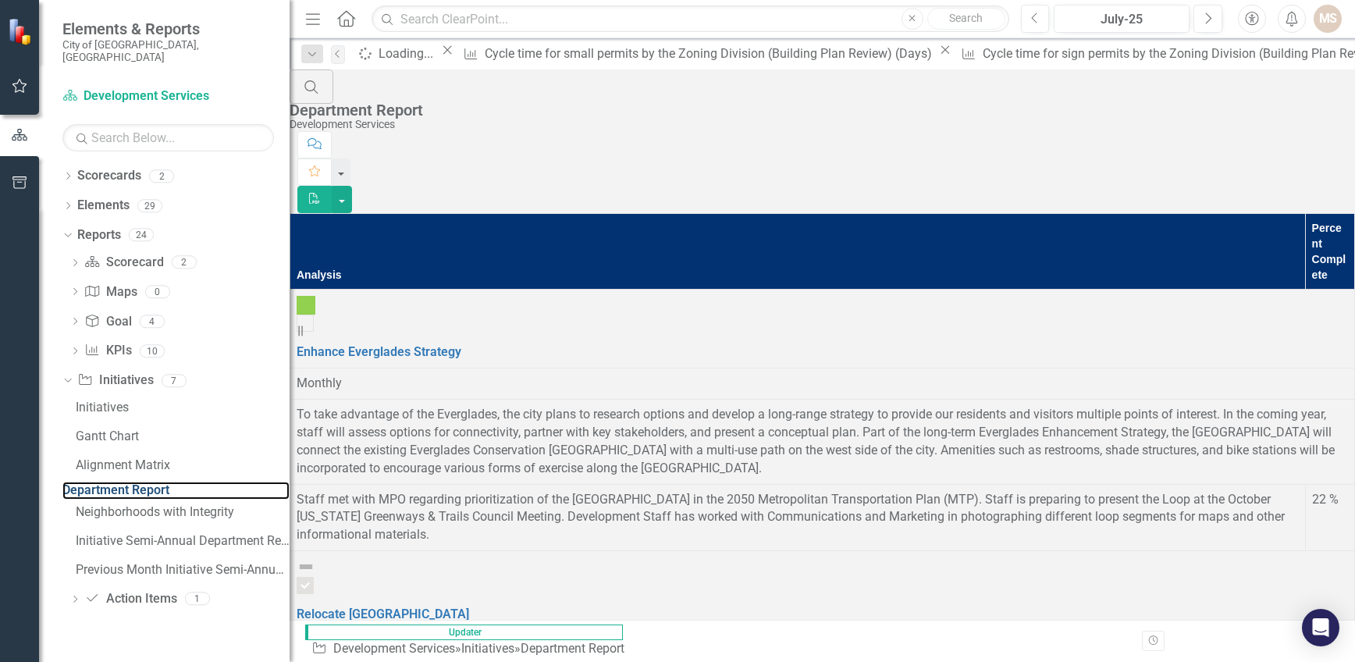
scroll to position [1787, 0]
click at [352, 186] on button "button" at bounding box center [342, 199] width 20 height 27
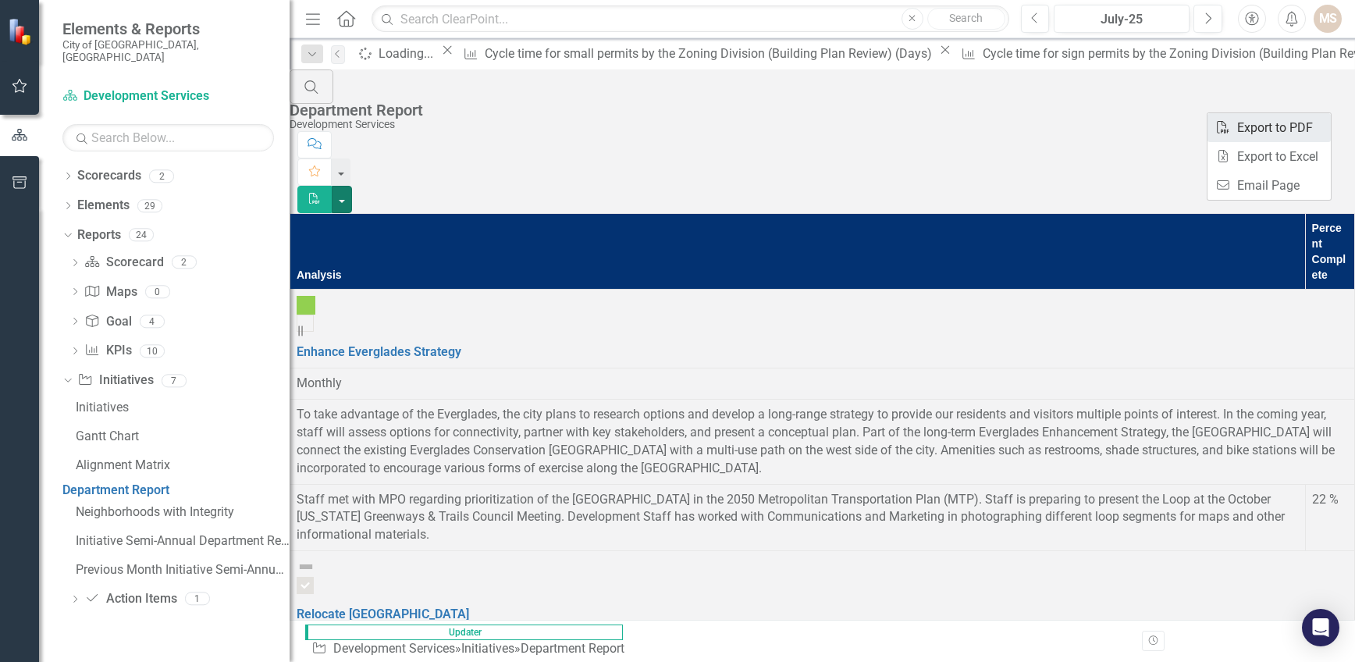
click at [1284, 122] on link "PDF Export to PDF" at bounding box center [1268, 127] width 123 height 29
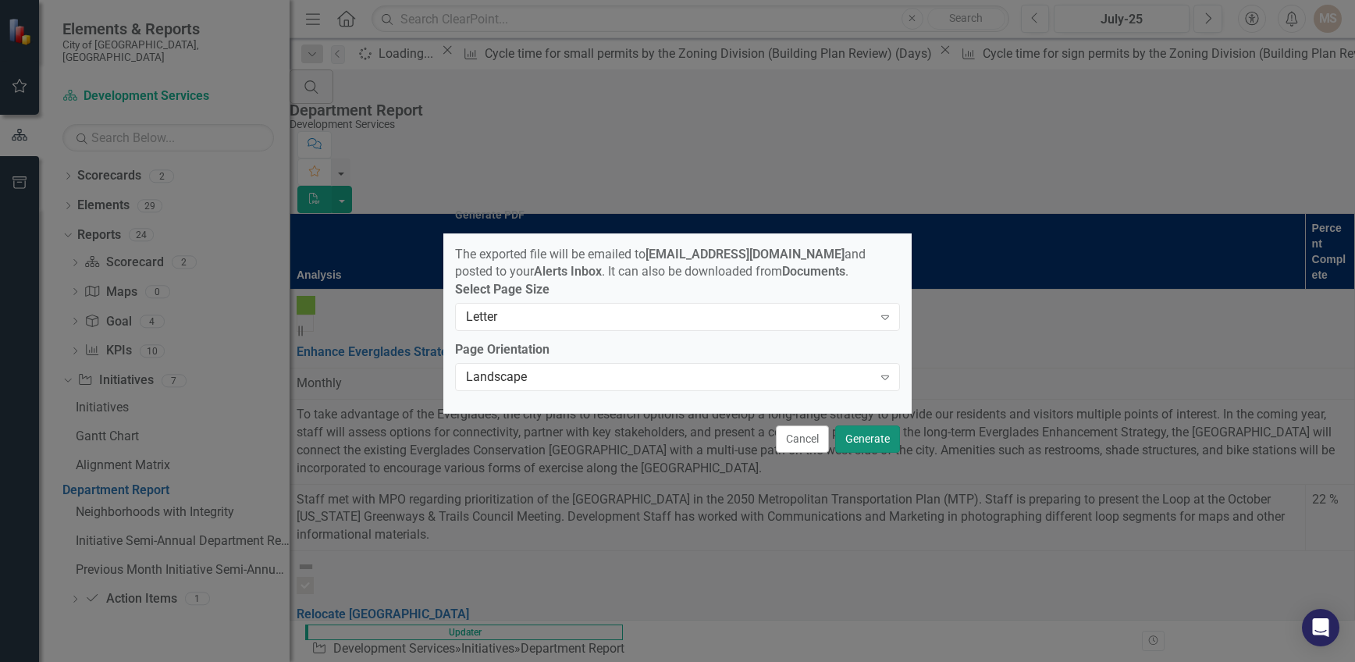
click at [874, 435] on button "Generate" at bounding box center [867, 438] width 65 height 27
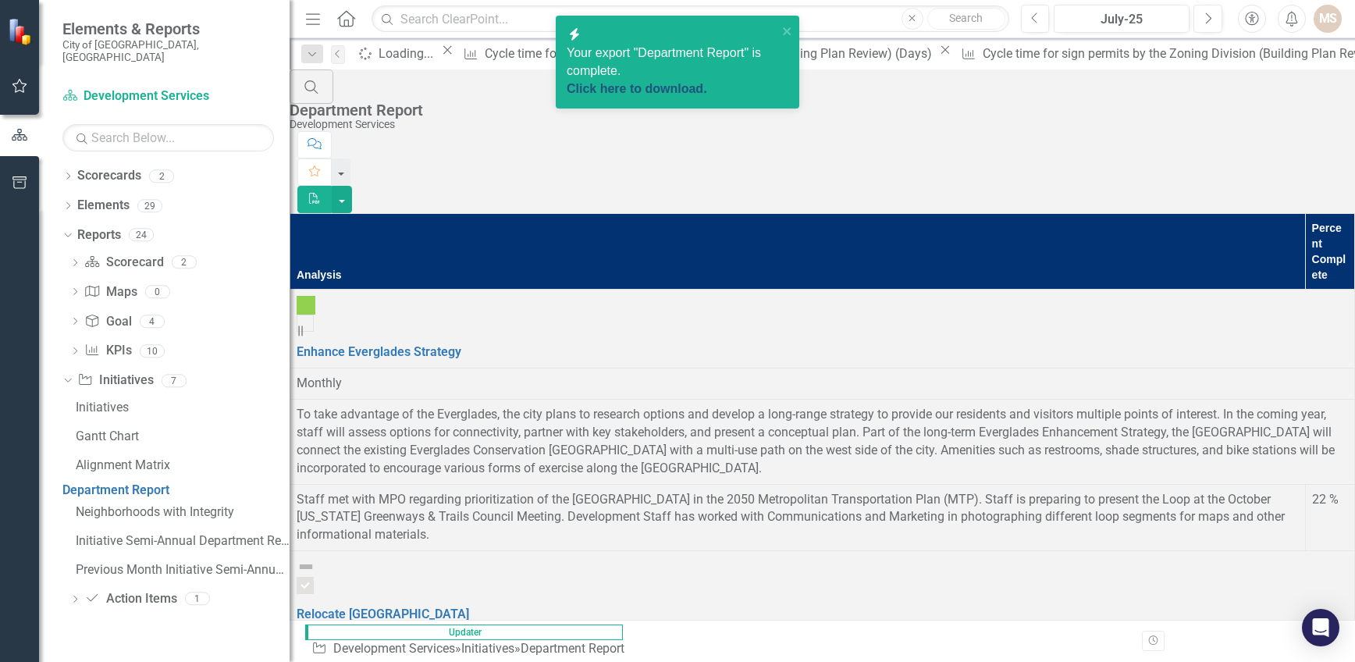
click at [666, 82] on link "Click here to download." at bounding box center [637, 88] width 140 height 13
click at [829, 100] on div "Search Department Report Development Services" at bounding box center [822, 100] width 1065 height 62
